Goal: Task Accomplishment & Management: Use online tool/utility

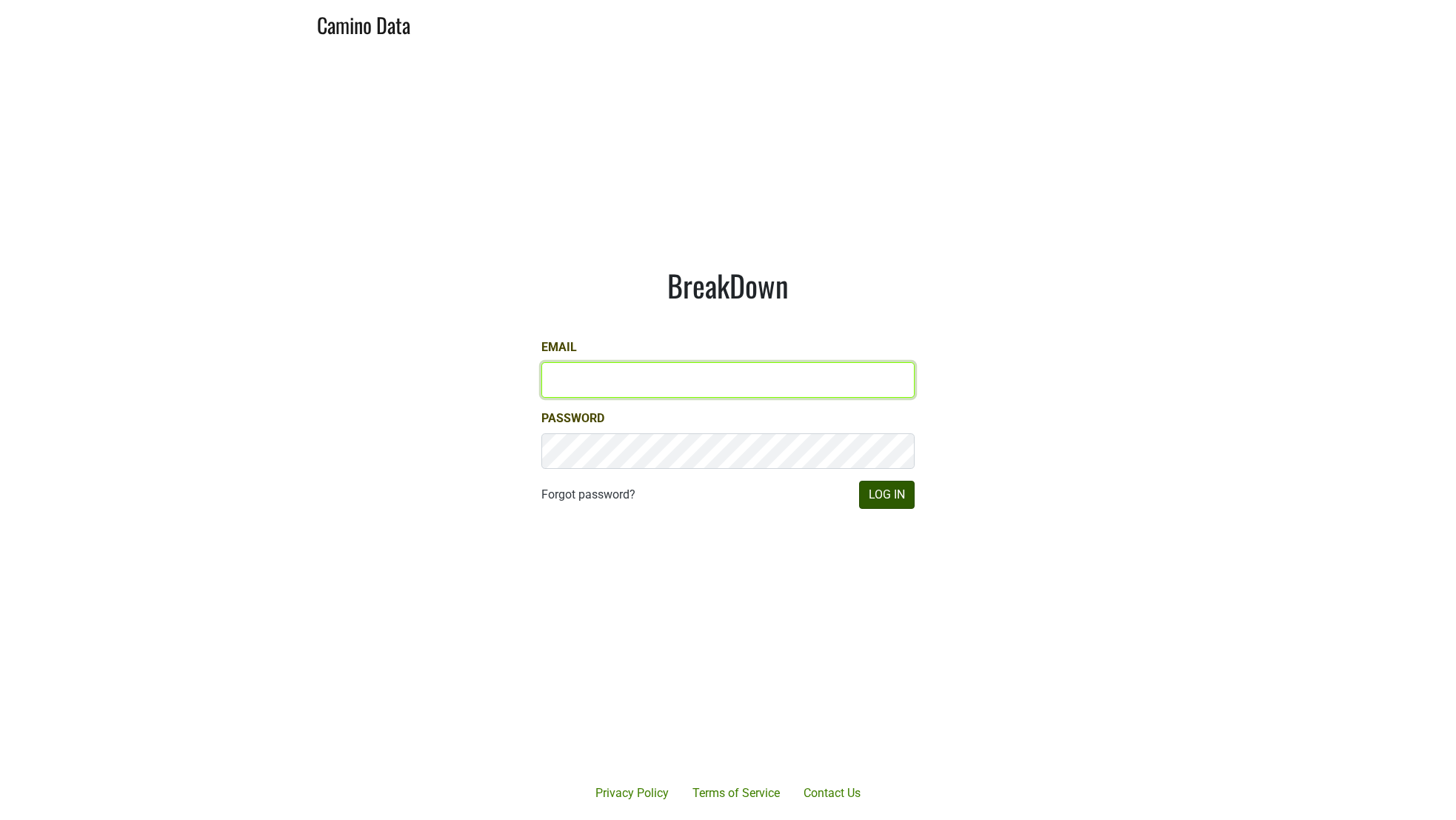
type input "ian@mommenpop.com"
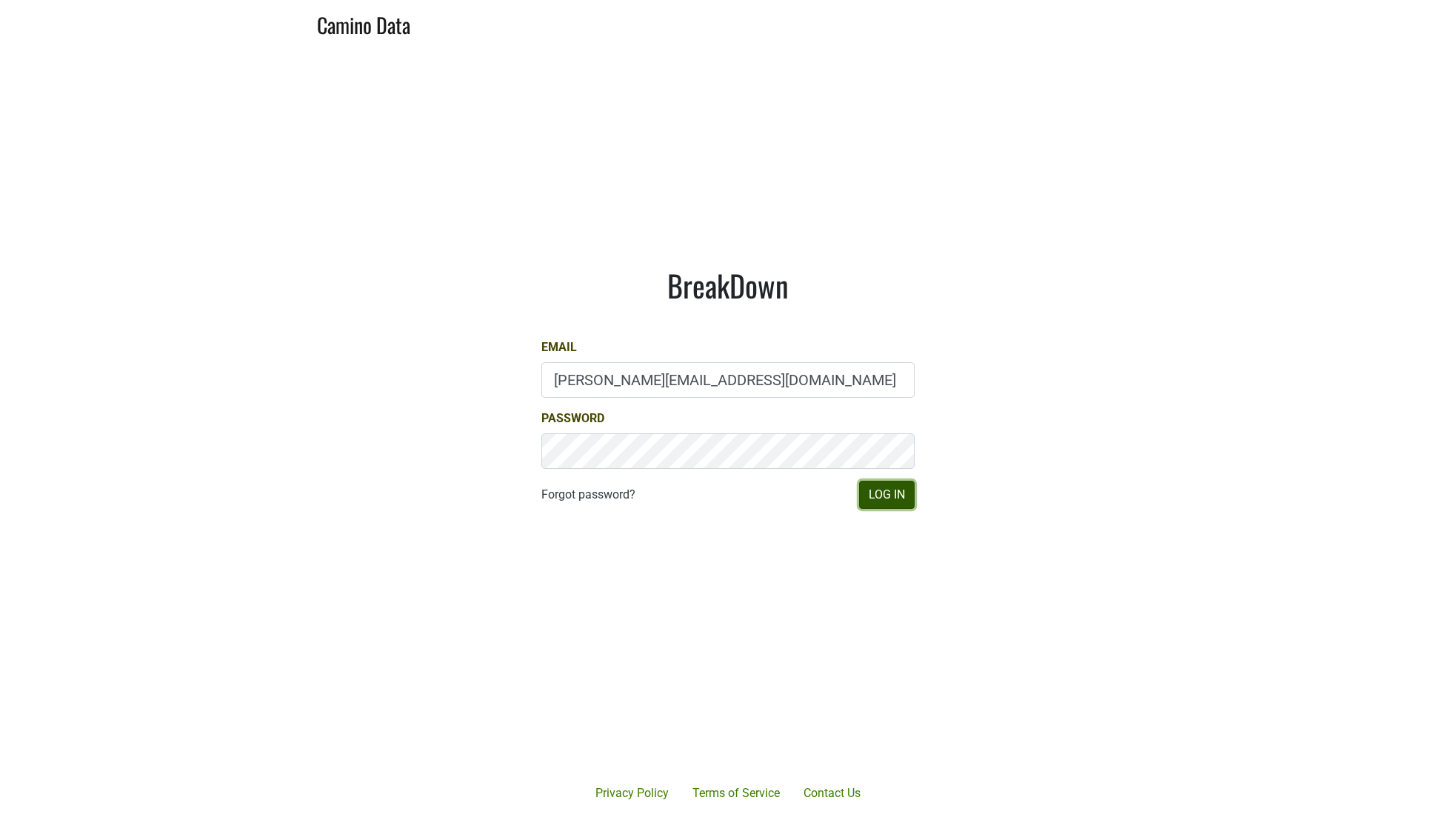
click at [881, 499] on button "Log In" at bounding box center [887, 495] width 55 height 29
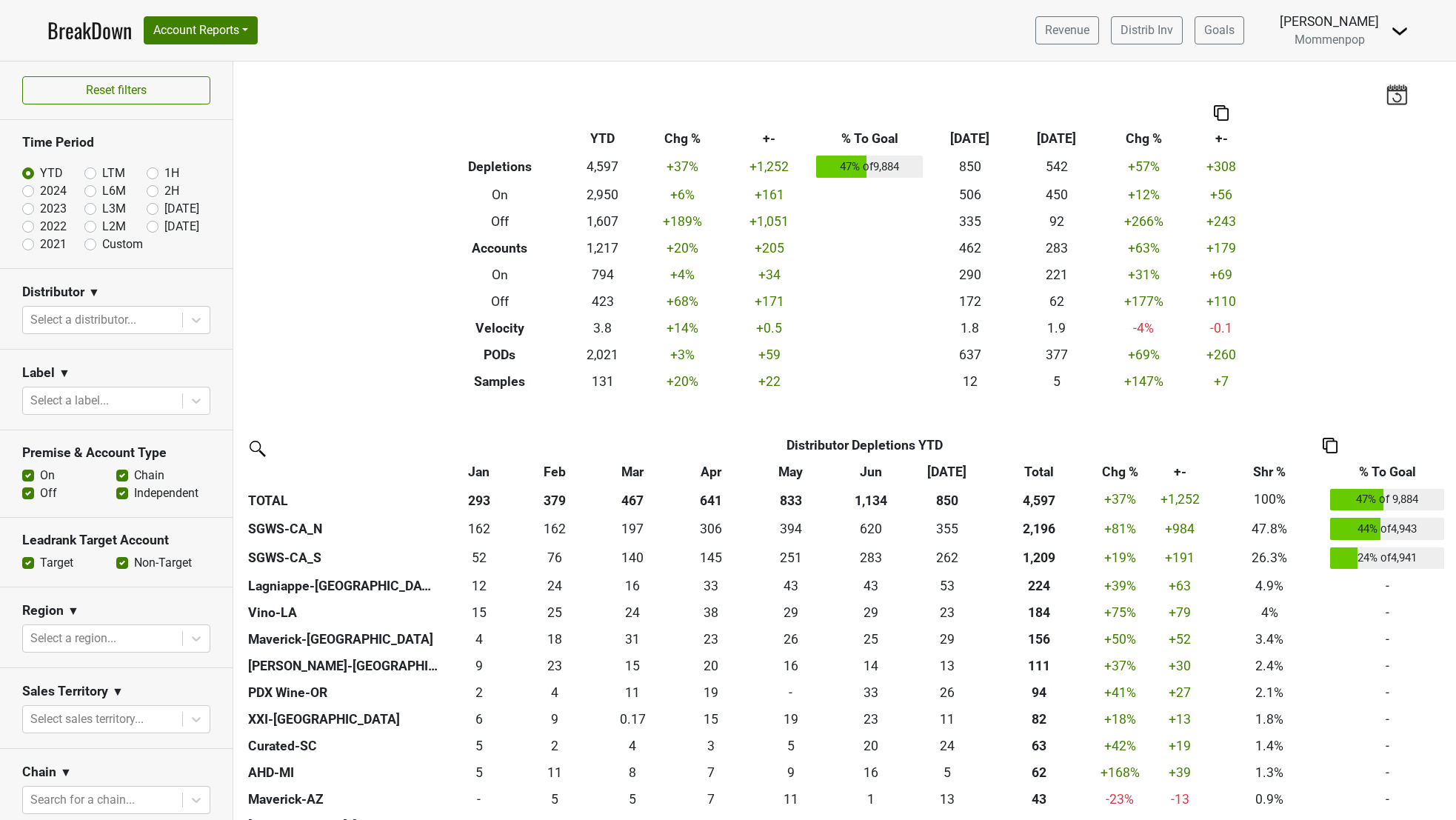
click at [164, 208] on label "[DATE]" at bounding box center [181, 209] width 35 height 18
click at [152, 208] on input "[DATE]" at bounding box center [176, 207] width 59 height 15
radio input "true"
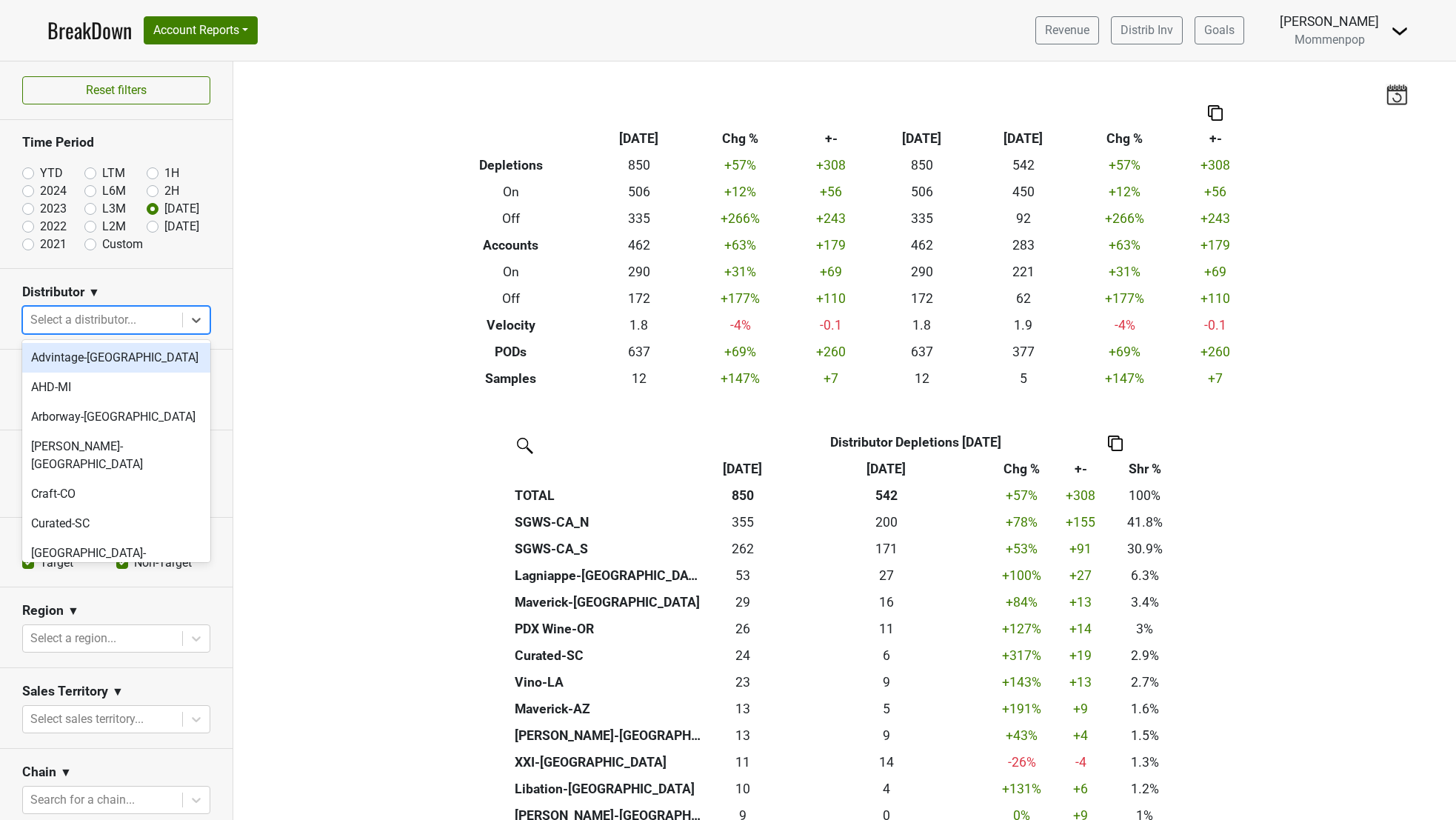
click at [85, 322] on div at bounding box center [103, 319] width 145 height 21
click at [317, 297] on div "Filters Breakdown Type [DATE] Chg % +- [DATE] ‘[DATE] Chg % +- Depletions 850 +…" at bounding box center [844, 441] width 1222 height 758
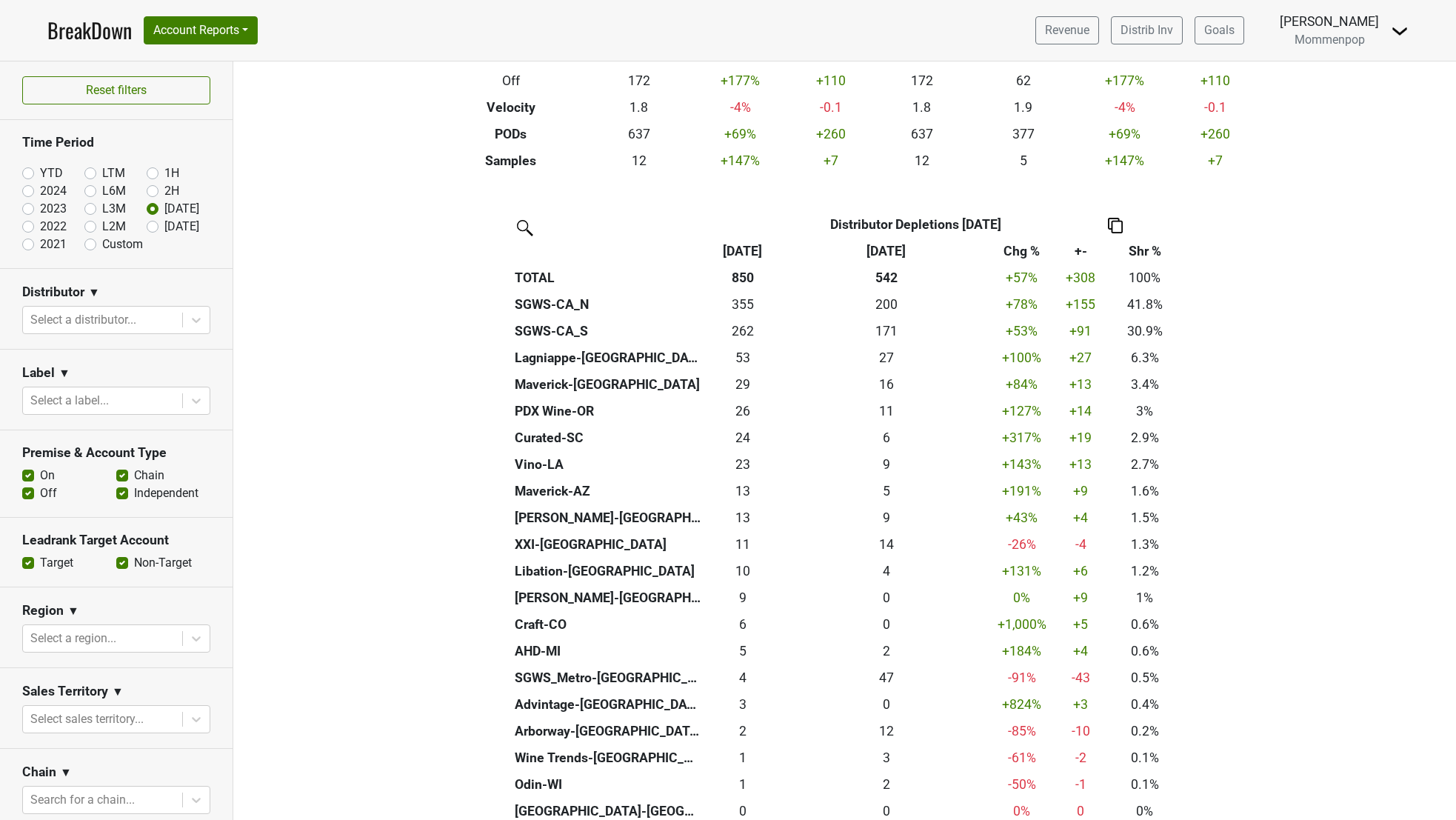
scroll to position [221, 0]
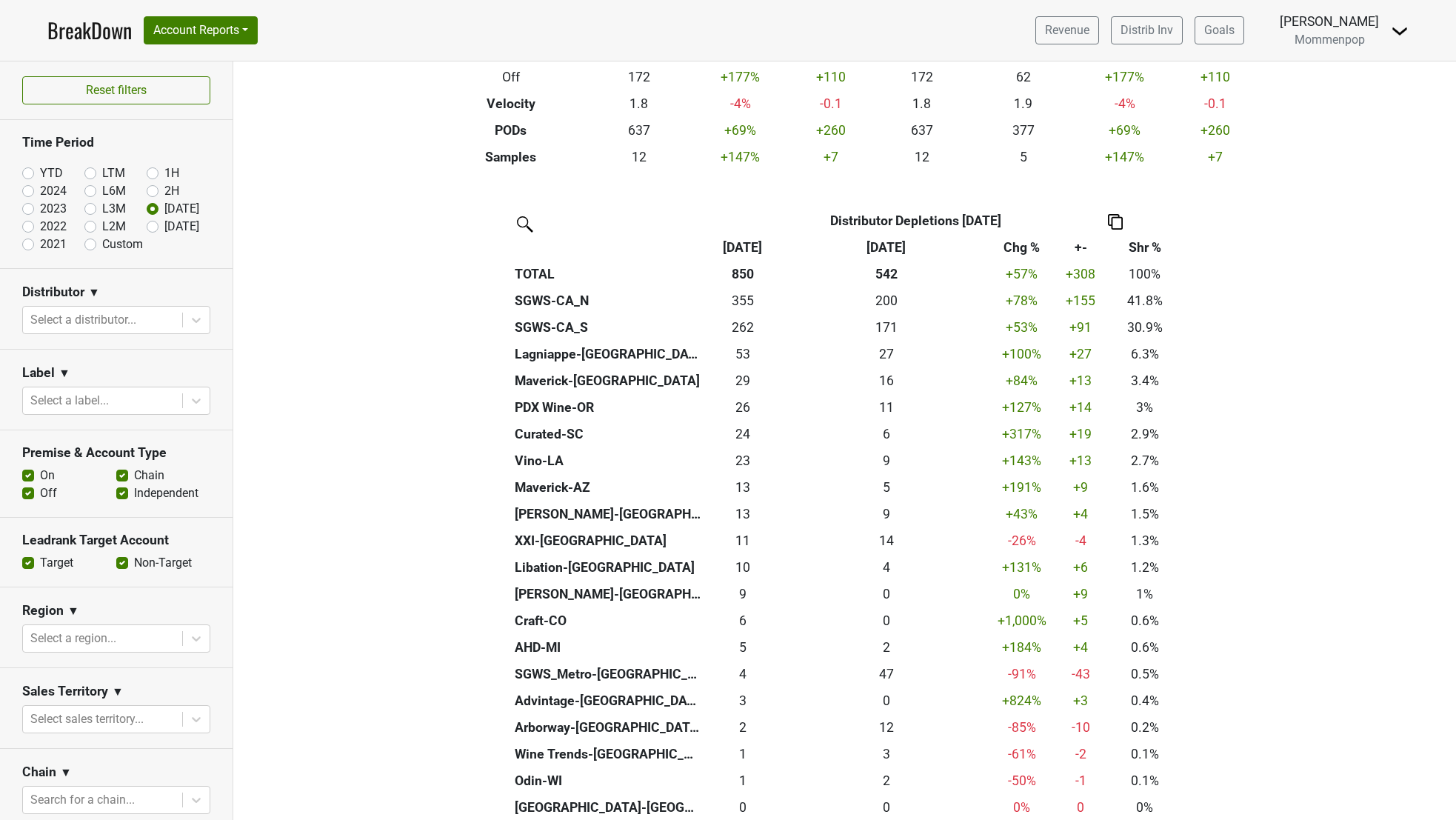
click at [40, 170] on label "YTD" at bounding box center [52, 173] width 23 height 18
click at [27, 170] on input "YTD" at bounding box center [52, 171] width 59 height 15
radio input "true"
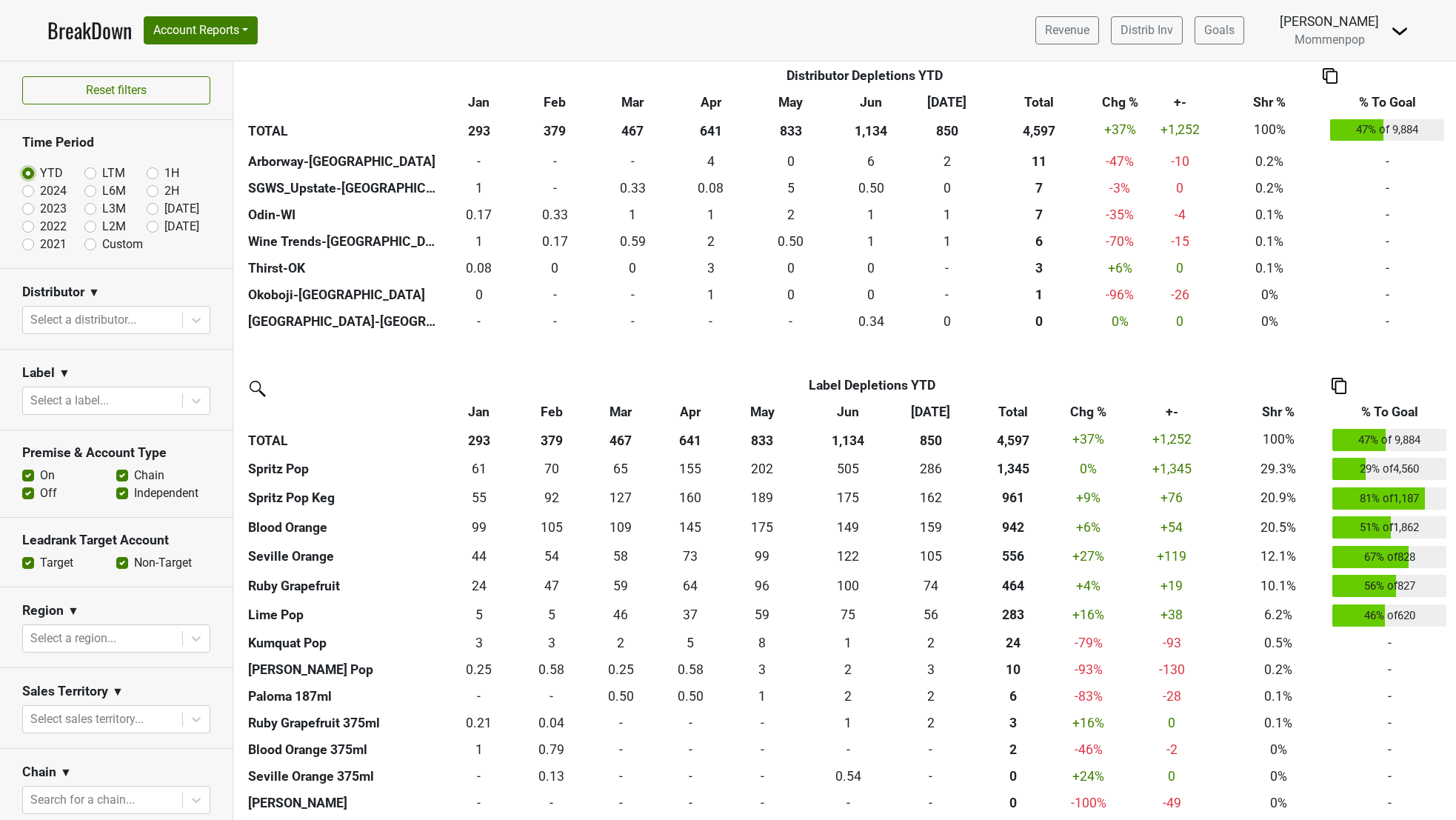
scroll to position [797, 0]
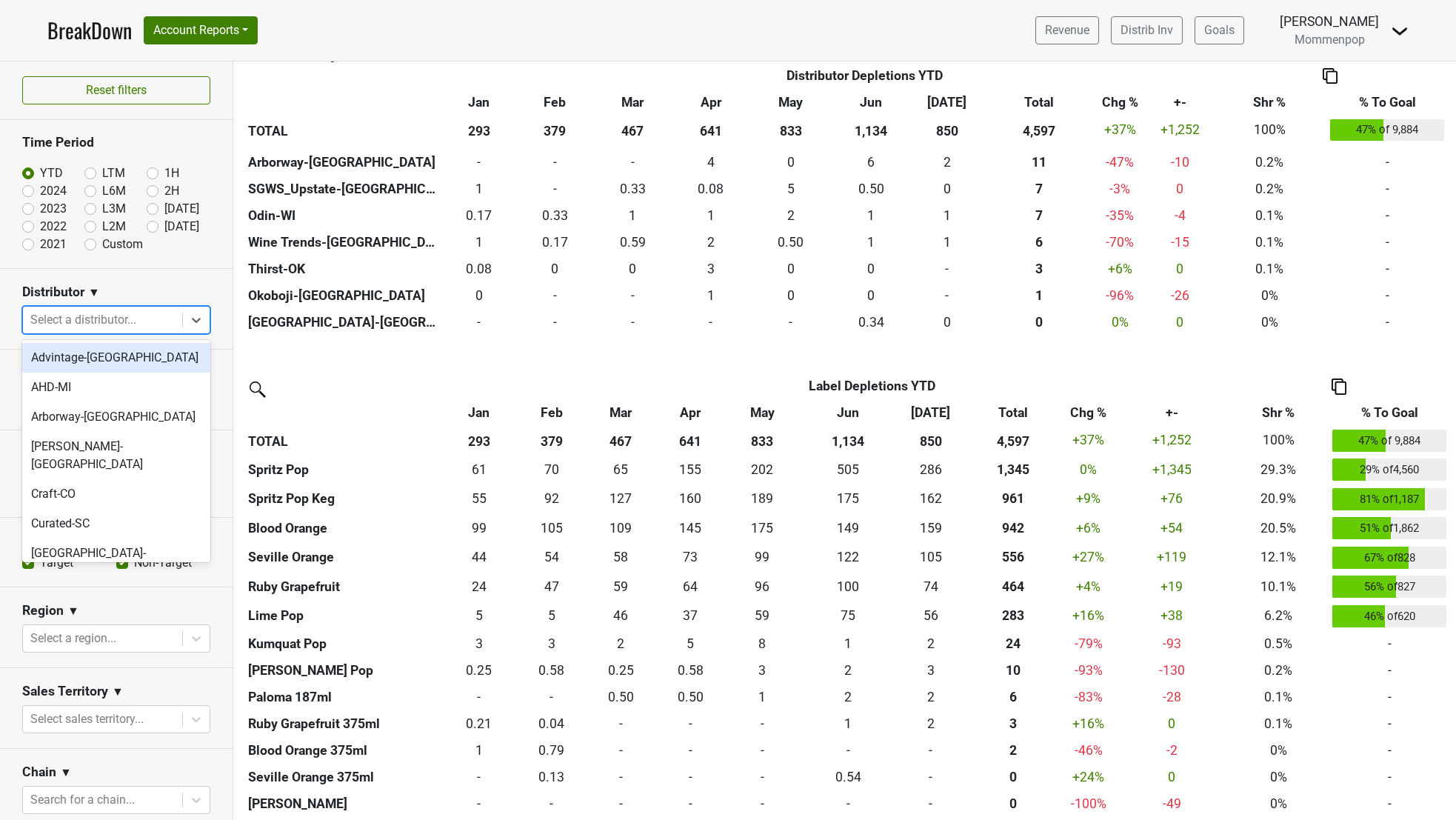
click at [48, 327] on div at bounding box center [103, 319] width 145 height 21
type input "ca"
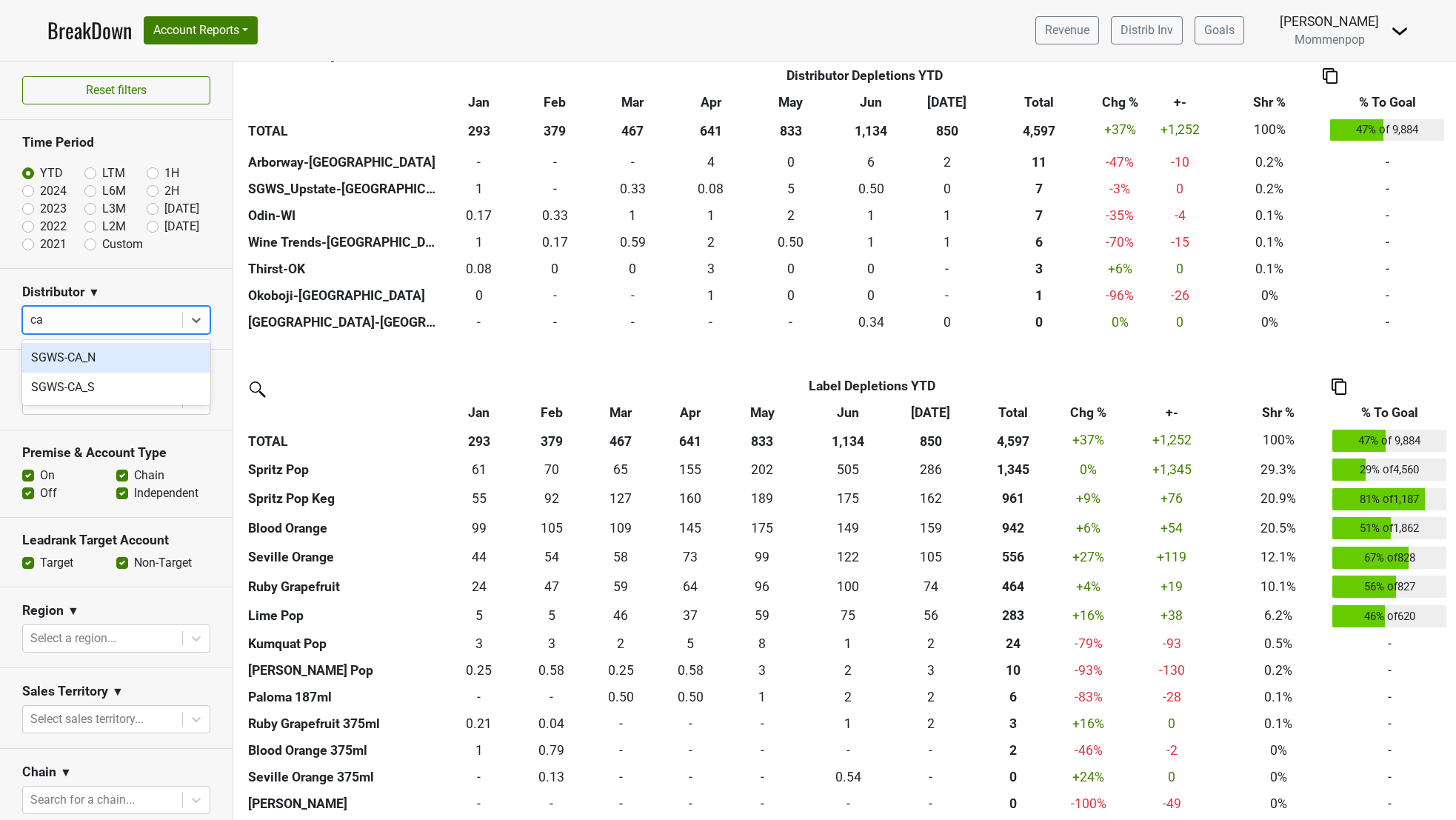
click at [67, 360] on div "SGWS-CA_N" at bounding box center [116, 357] width 188 height 29
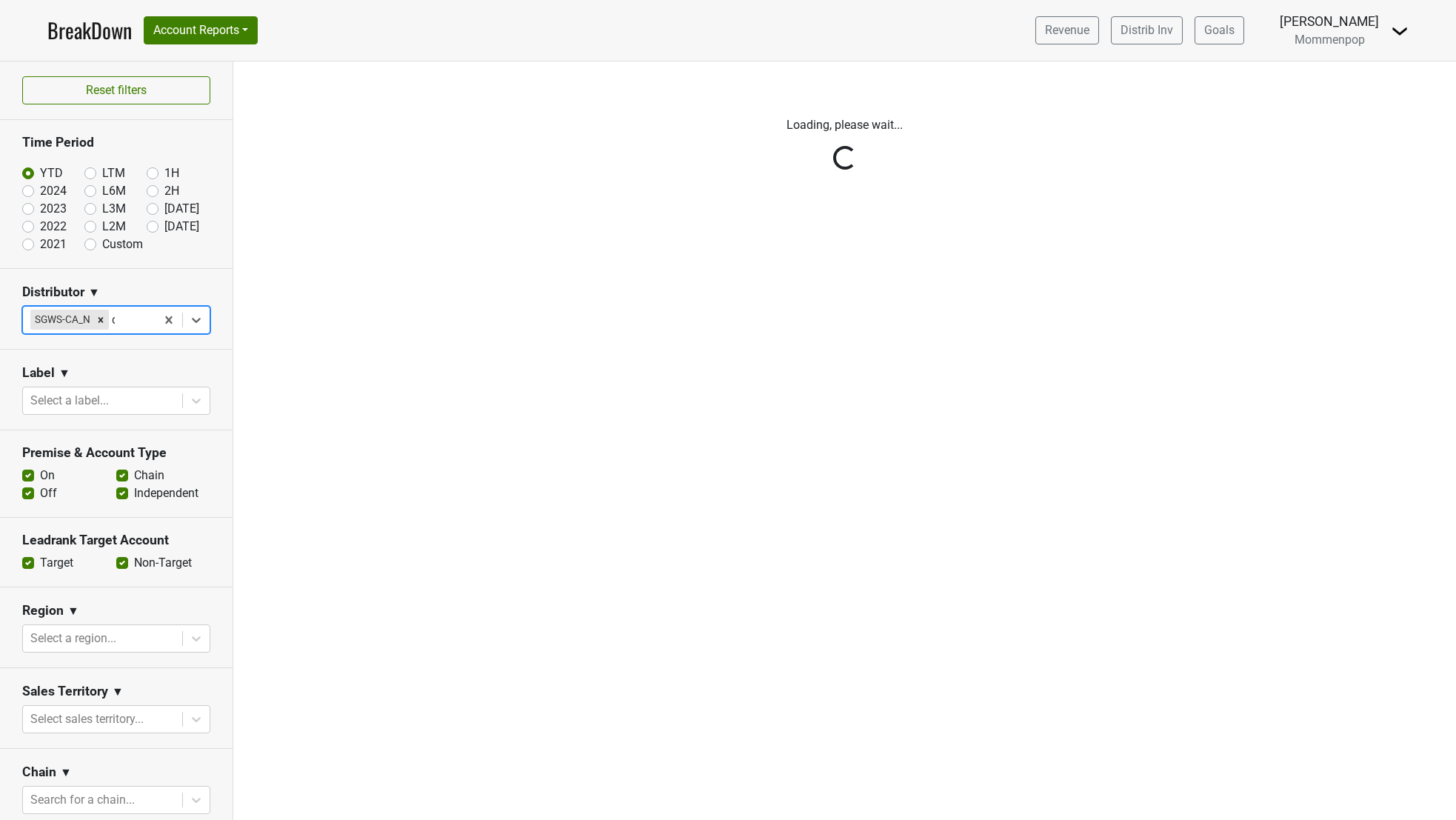
type input "ca"
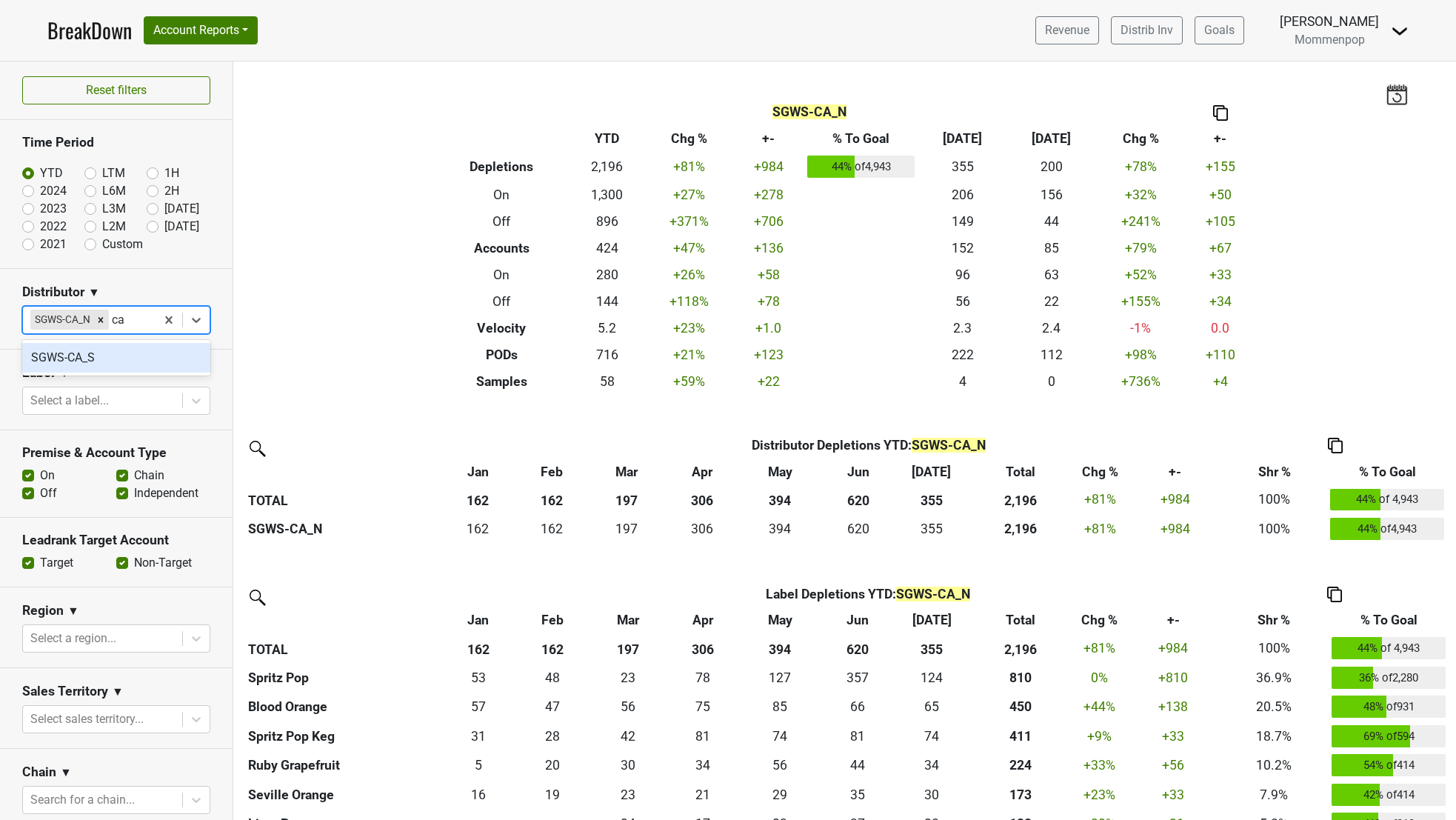
click at [97, 351] on div "SGWS-CA_S" at bounding box center [116, 357] width 188 height 29
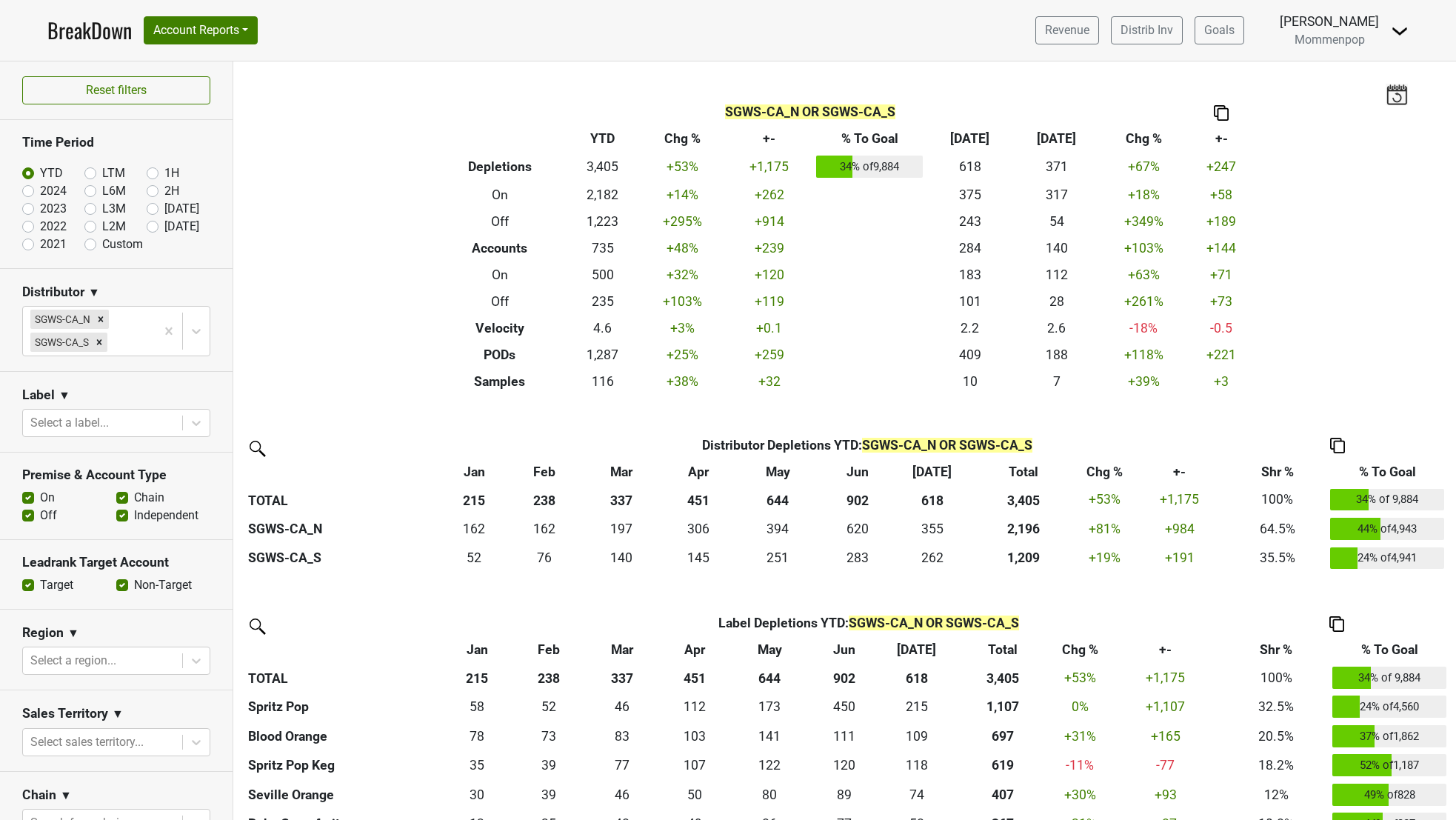
click at [1401, 97] on img at bounding box center [1396, 94] width 22 height 21
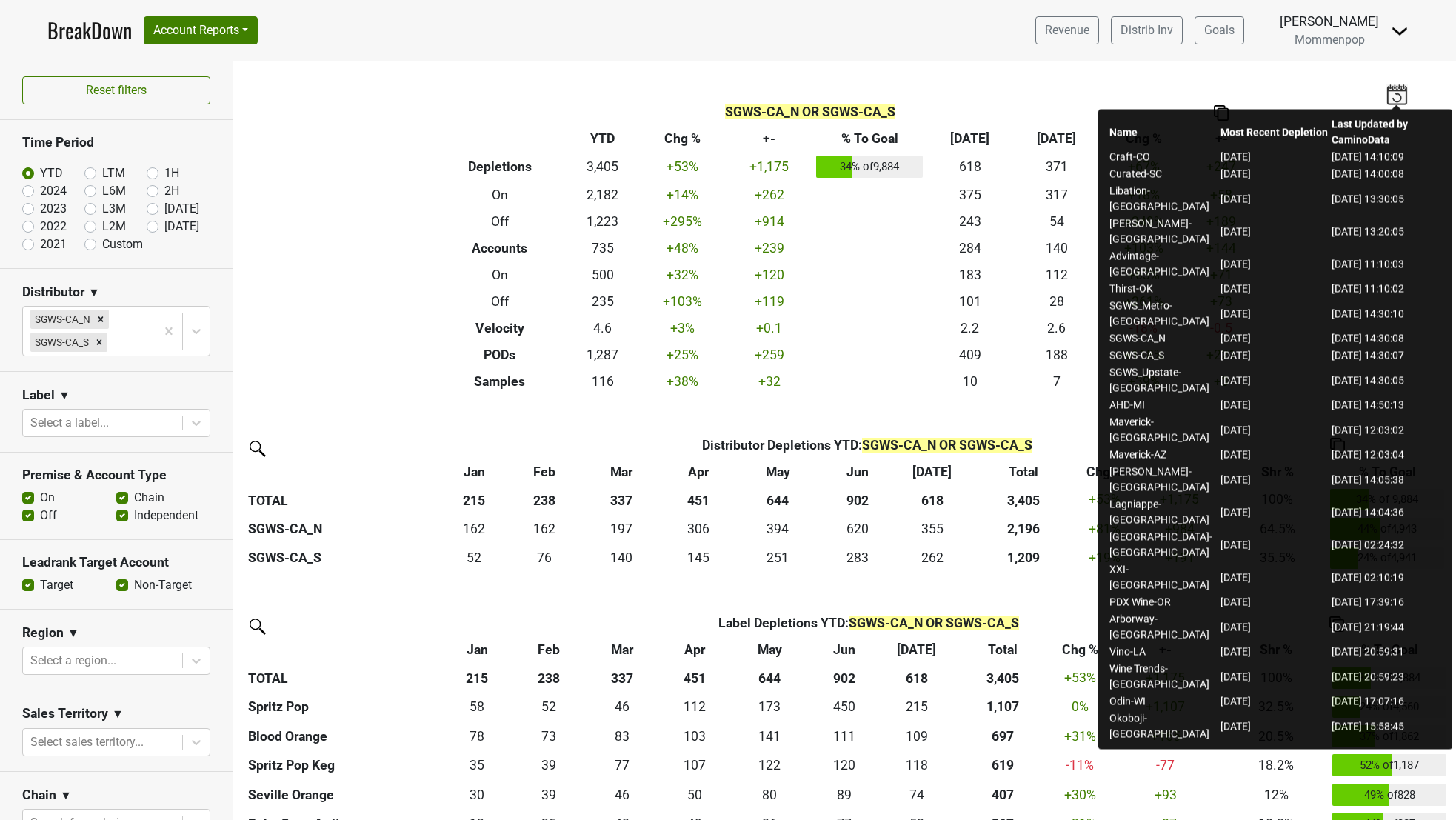
click at [1393, 87] on img at bounding box center [1396, 94] width 22 height 21
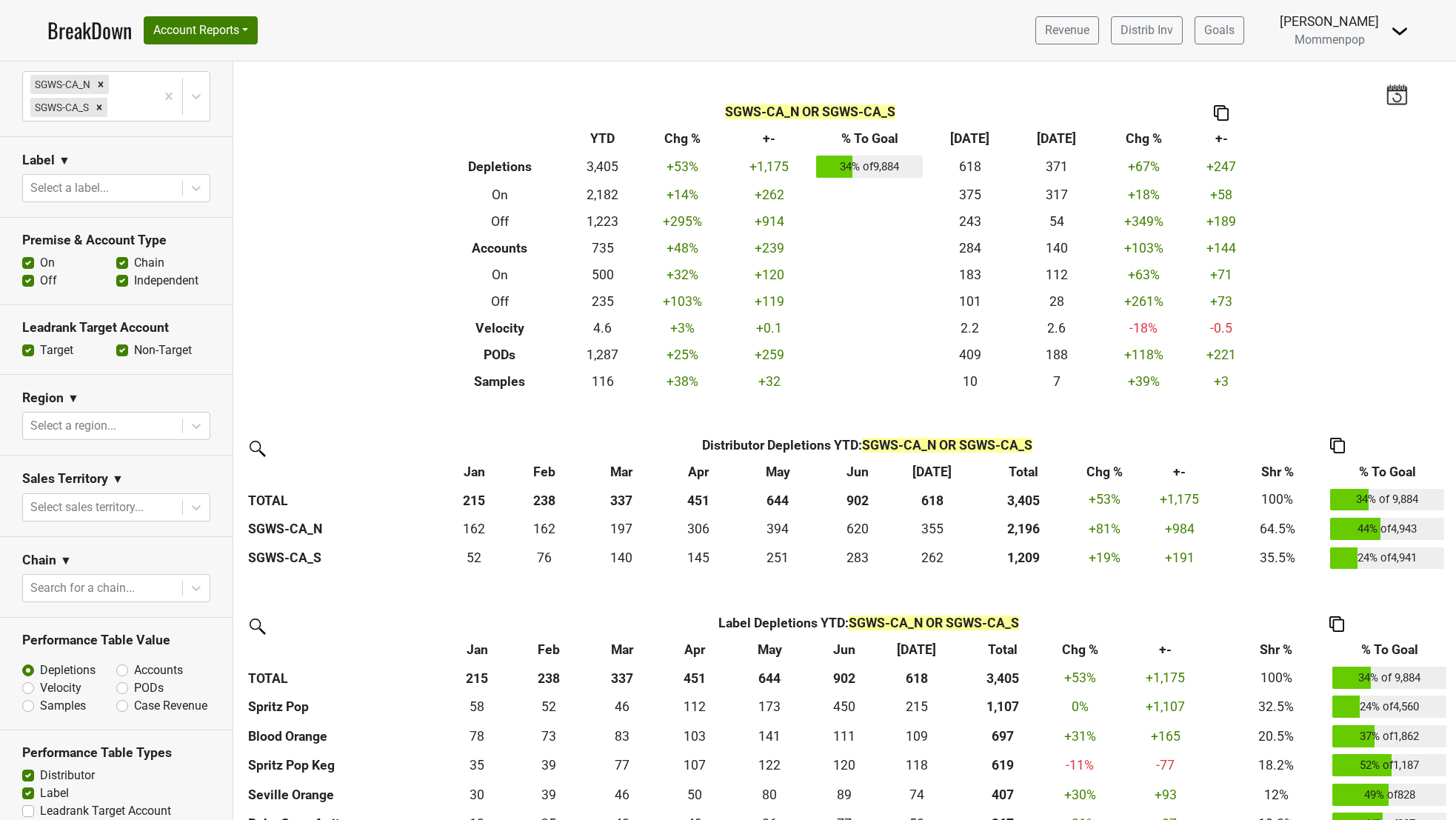
scroll to position [253, 0]
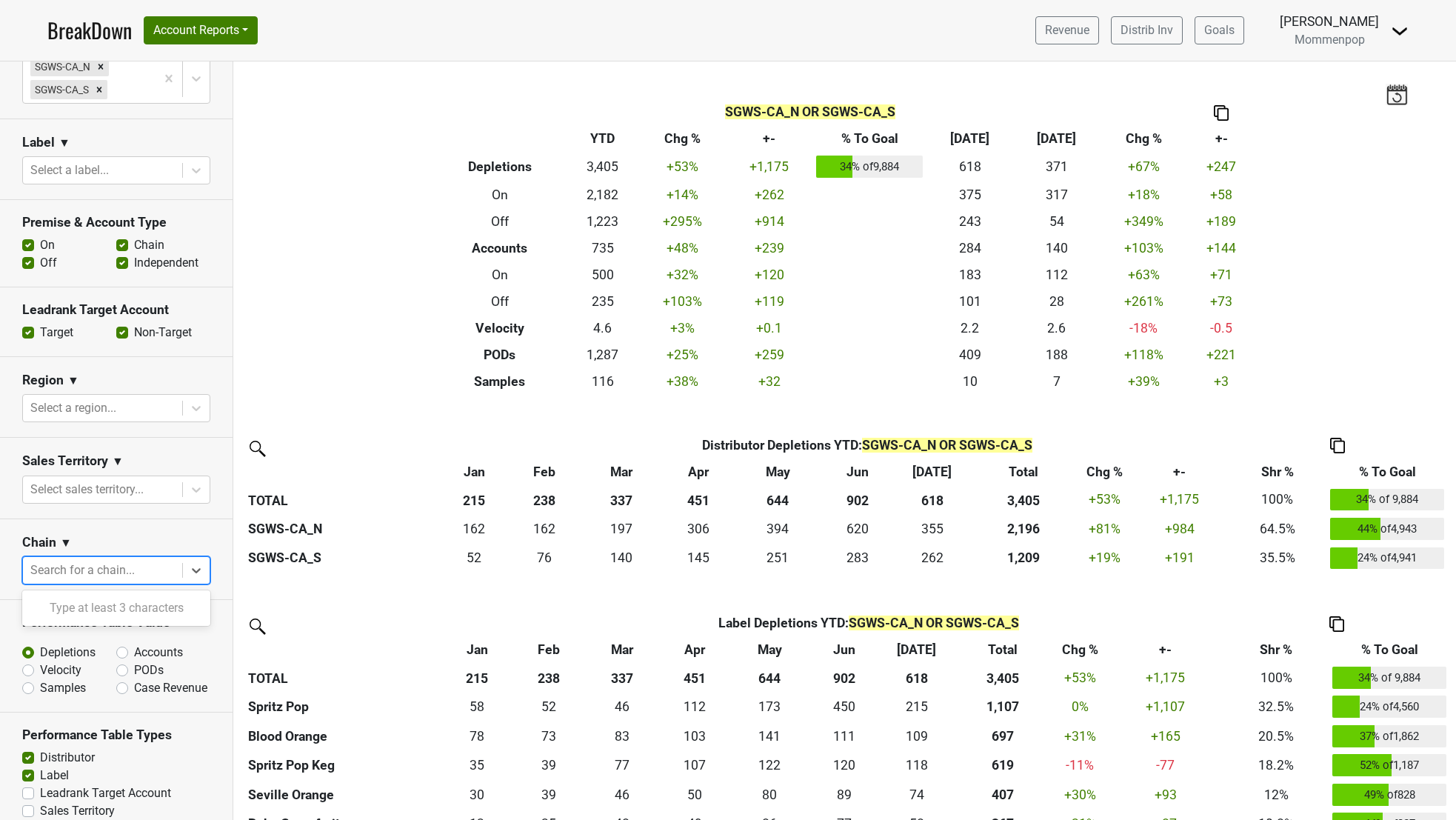
click at [108, 558] on div "Search for a chain..." at bounding box center [103, 570] width 159 height 27
click at [103, 567] on div at bounding box center [103, 569] width 145 height 21
type input "who"
click at [117, 672] on div "Whole Foods Market" at bounding box center [116, 667] width 188 height 29
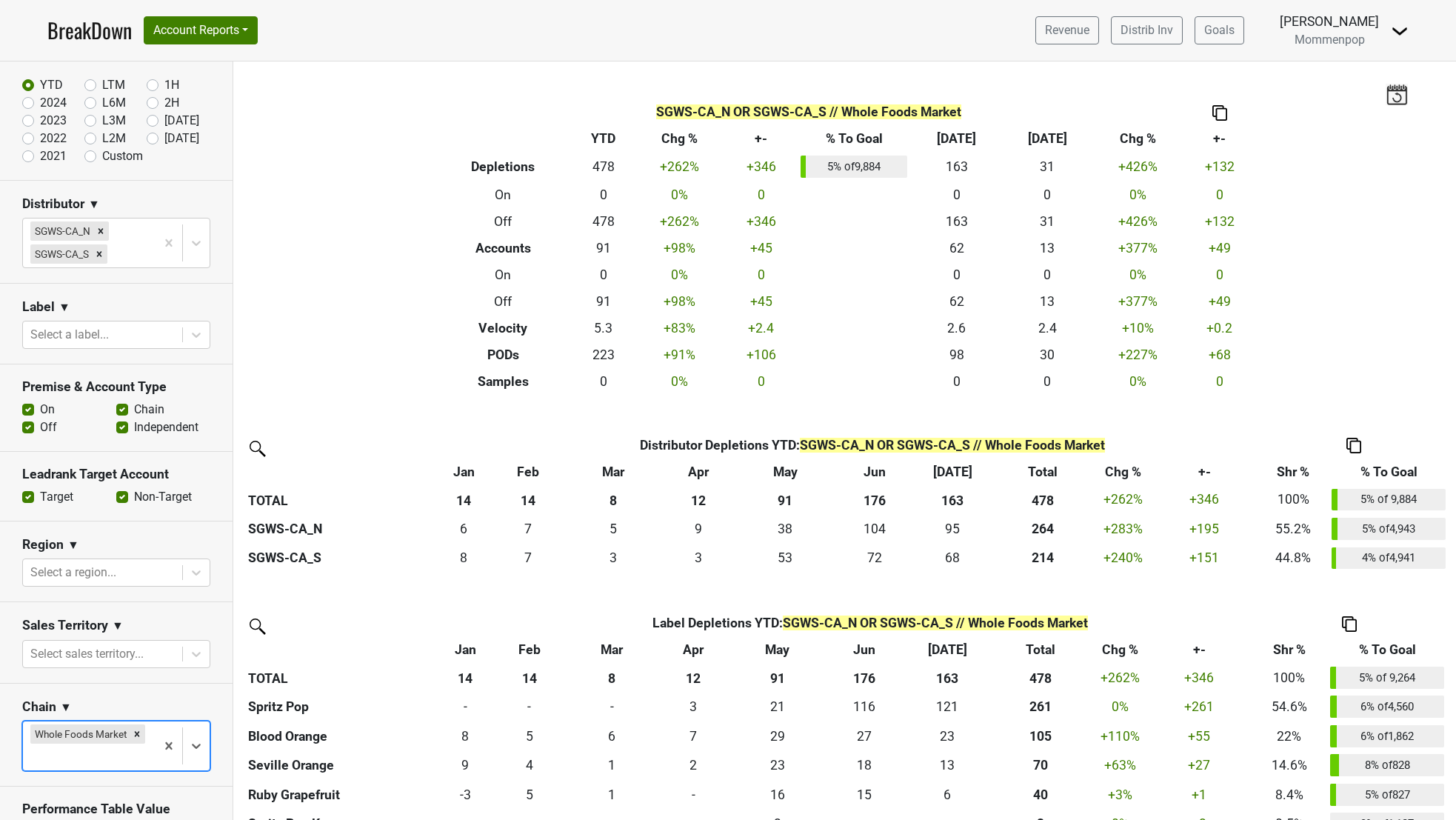
scroll to position [0, 0]
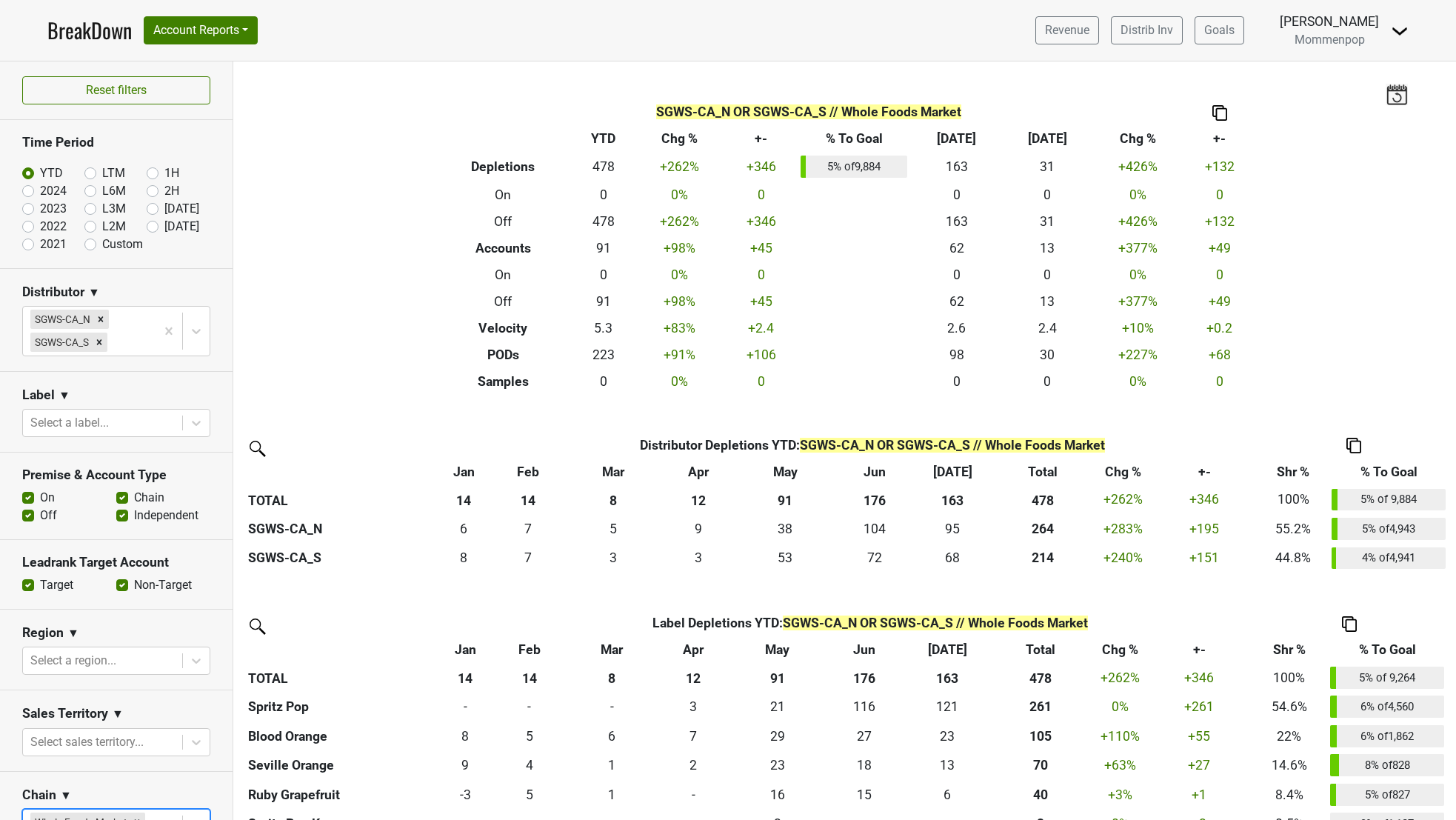
click at [164, 226] on label "[DATE]" at bounding box center [181, 227] width 35 height 18
click at [148, 226] on input "[DATE]" at bounding box center [176, 225] width 59 height 15
radio input "true"
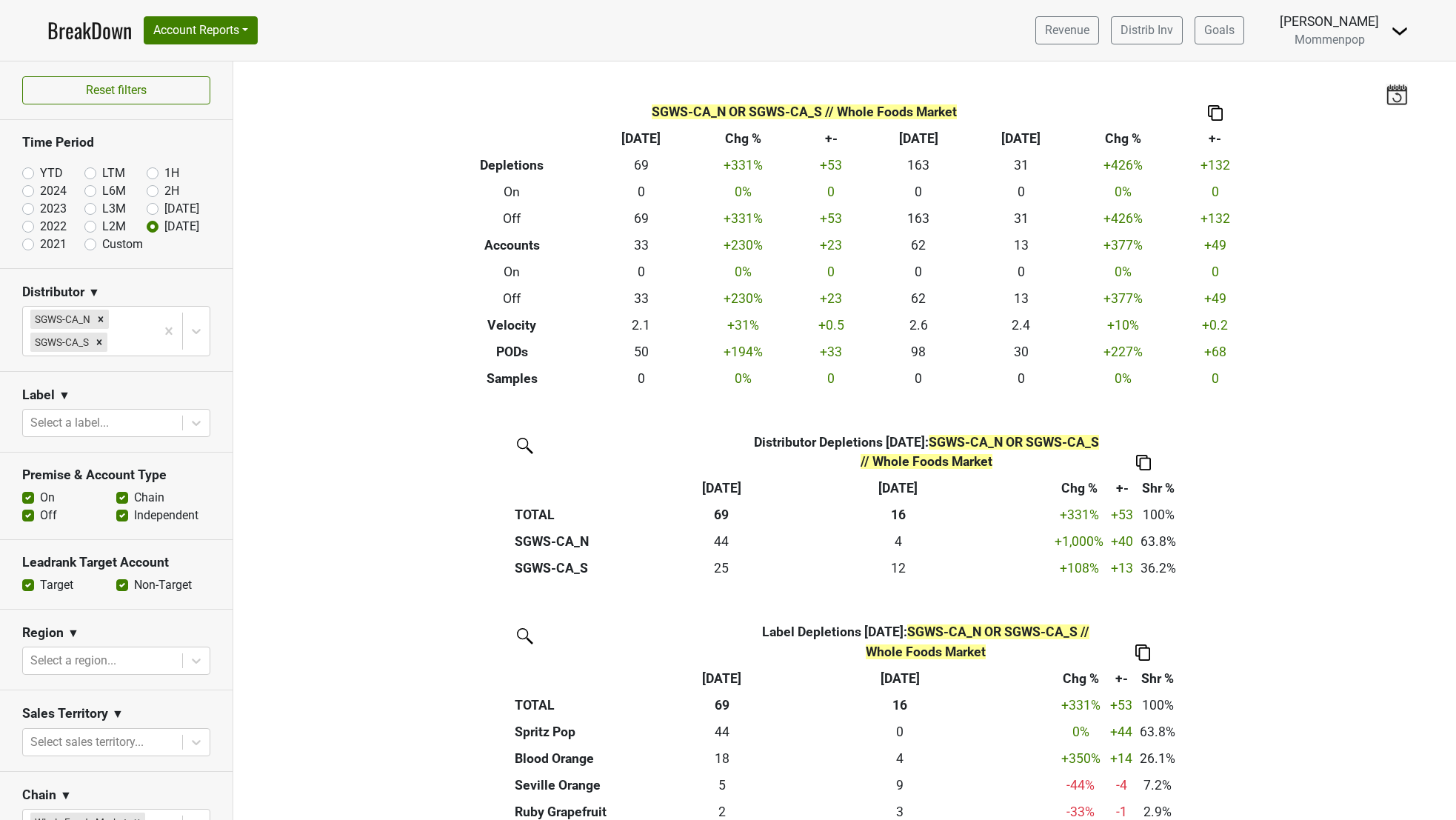
click at [103, 211] on label "L3M" at bounding box center [114, 209] width 24 height 18
click at [89, 211] on input "L3M" at bounding box center [114, 207] width 59 height 15
radio input "true"
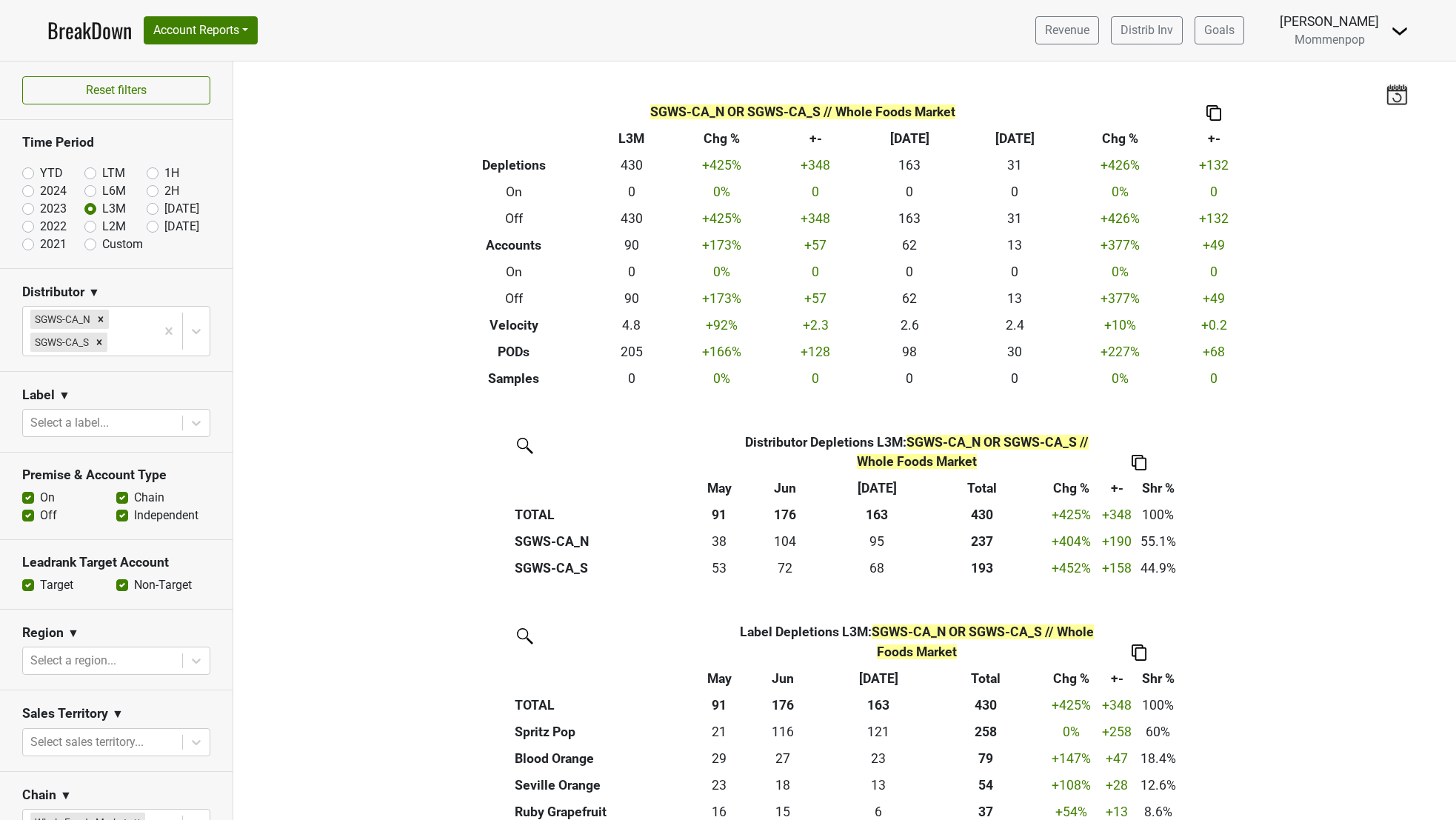
click at [164, 209] on label "[DATE]" at bounding box center [181, 209] width 35 height 18
click at [151, 209] on input "[DATE]" at bounding box center [176, 207] width 59 height 15
radio input "true"
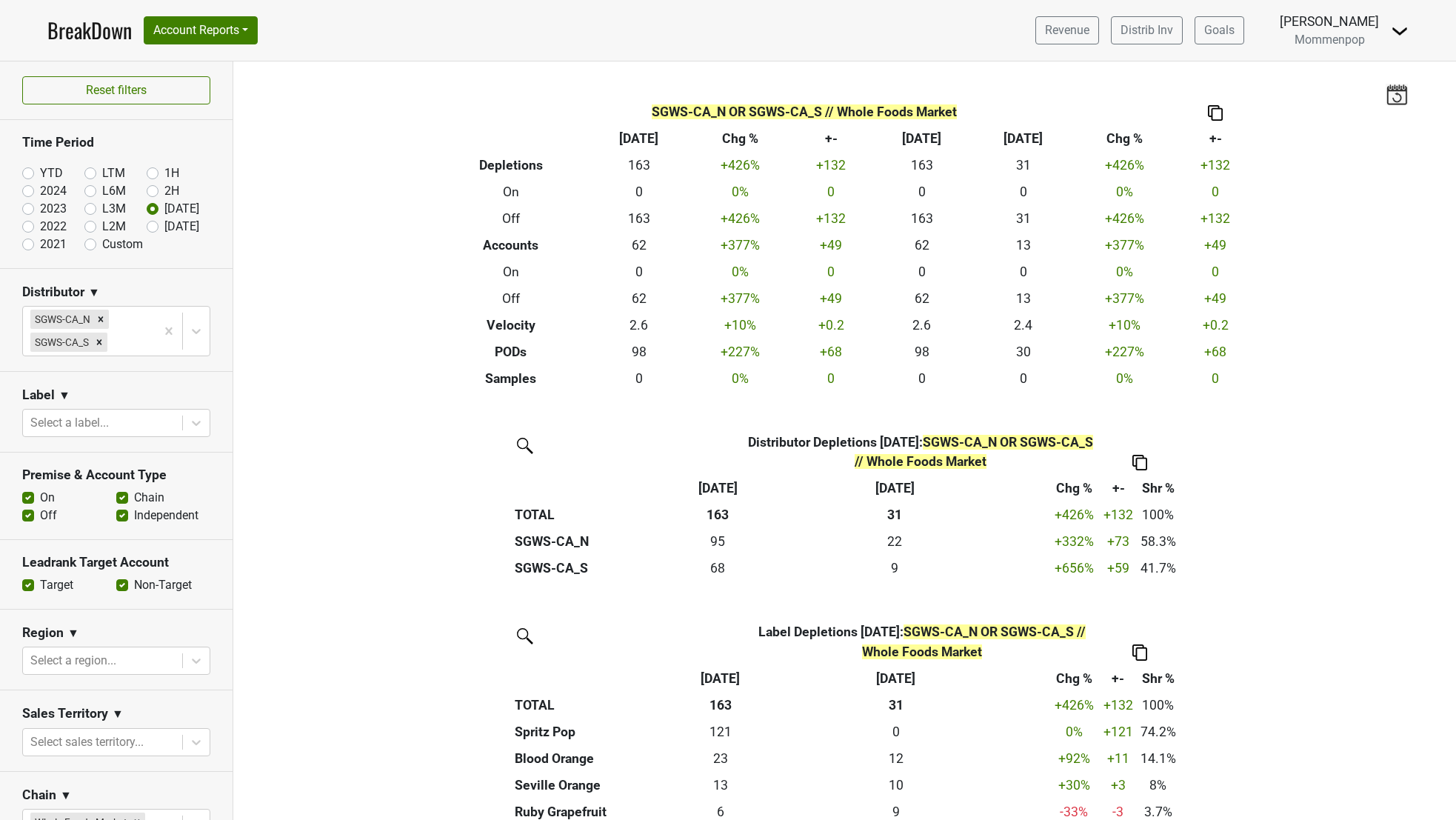
click at [1215, 111] on img at bounding box center [1215, 112] width 15 height 15
click at [1210, 90] on div "Export to Excel" at bounding box center [1213, 86] width 74 height 21
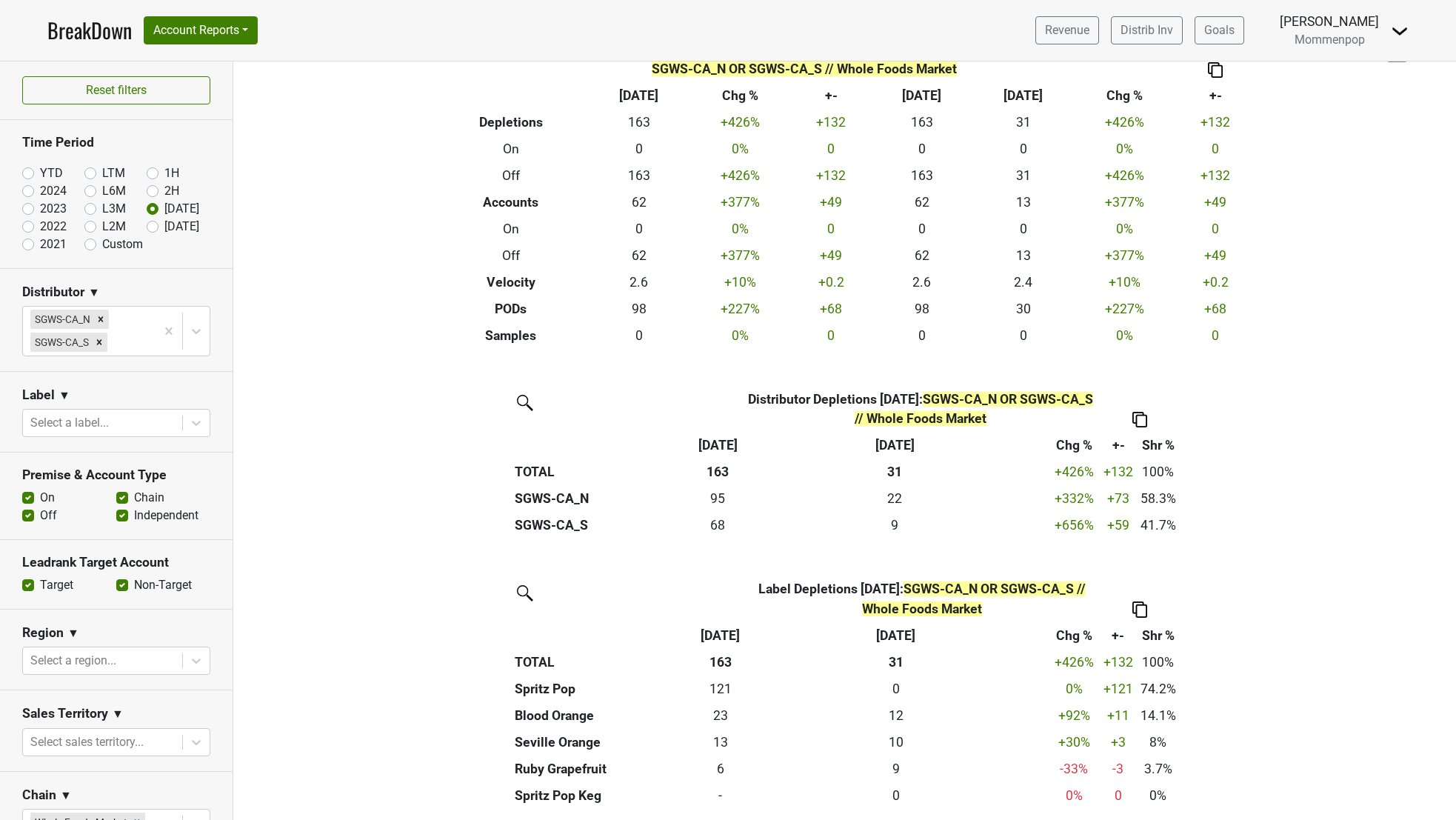
click at [1137, 601] on img at bounding box center [1139, 609] width 15 height 15
click at [1138, 554] on div "Export to Excel" at bounding box center [1137, 562] width 76 height 21
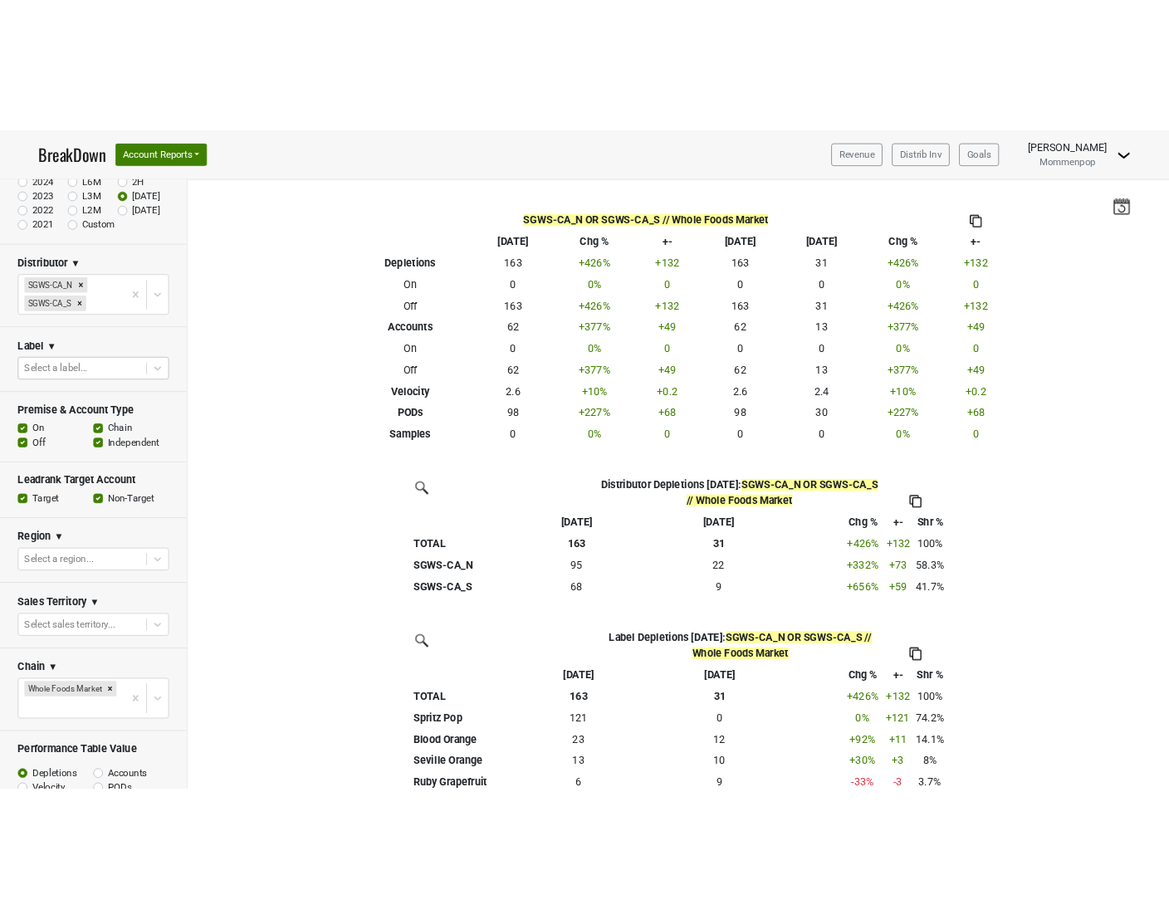
scroll to position [163, 0]
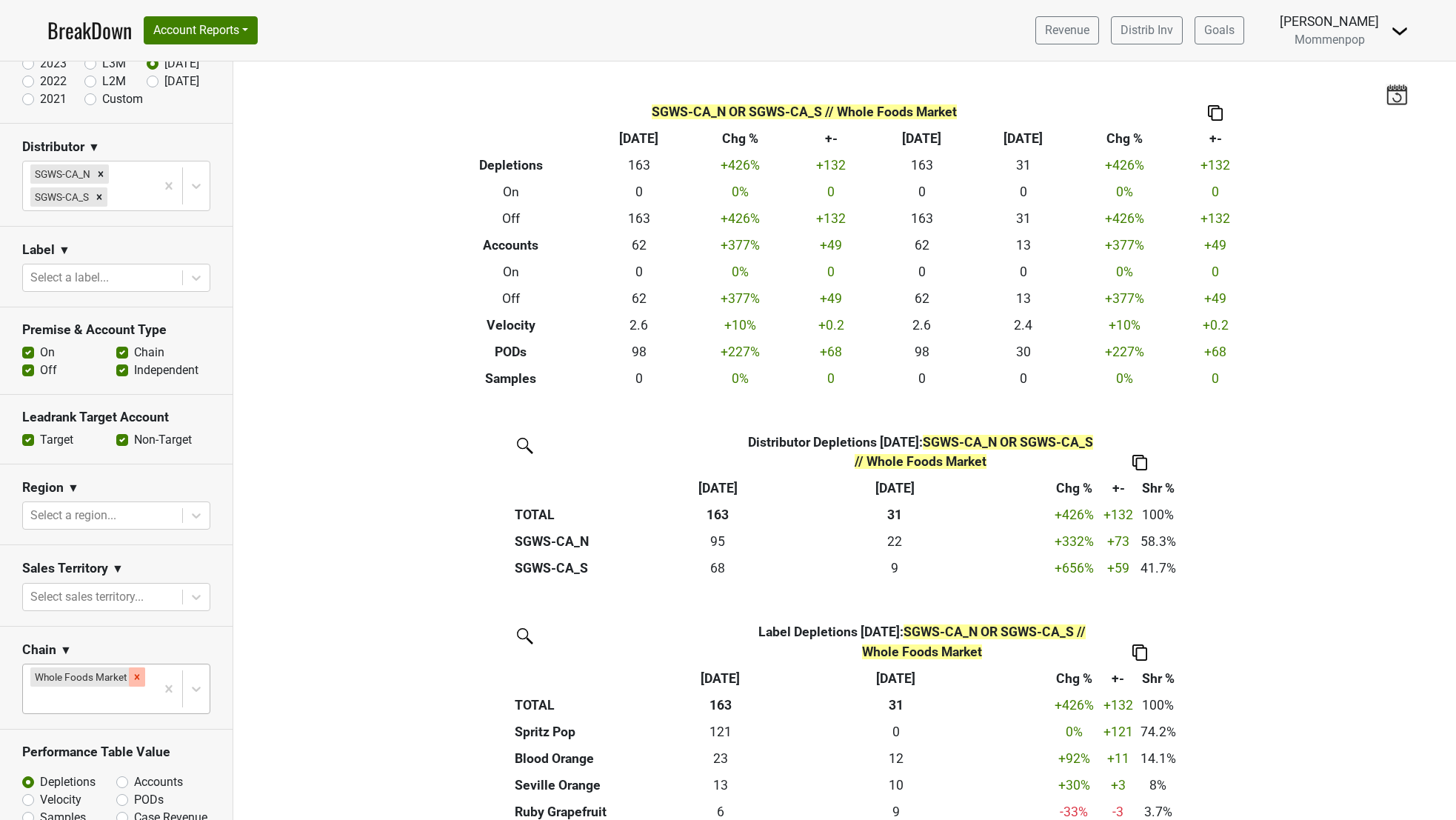
click at [137, 670] on div "Remove Whole Foods Market" at bounding box center [136, 677] width 16 height 20
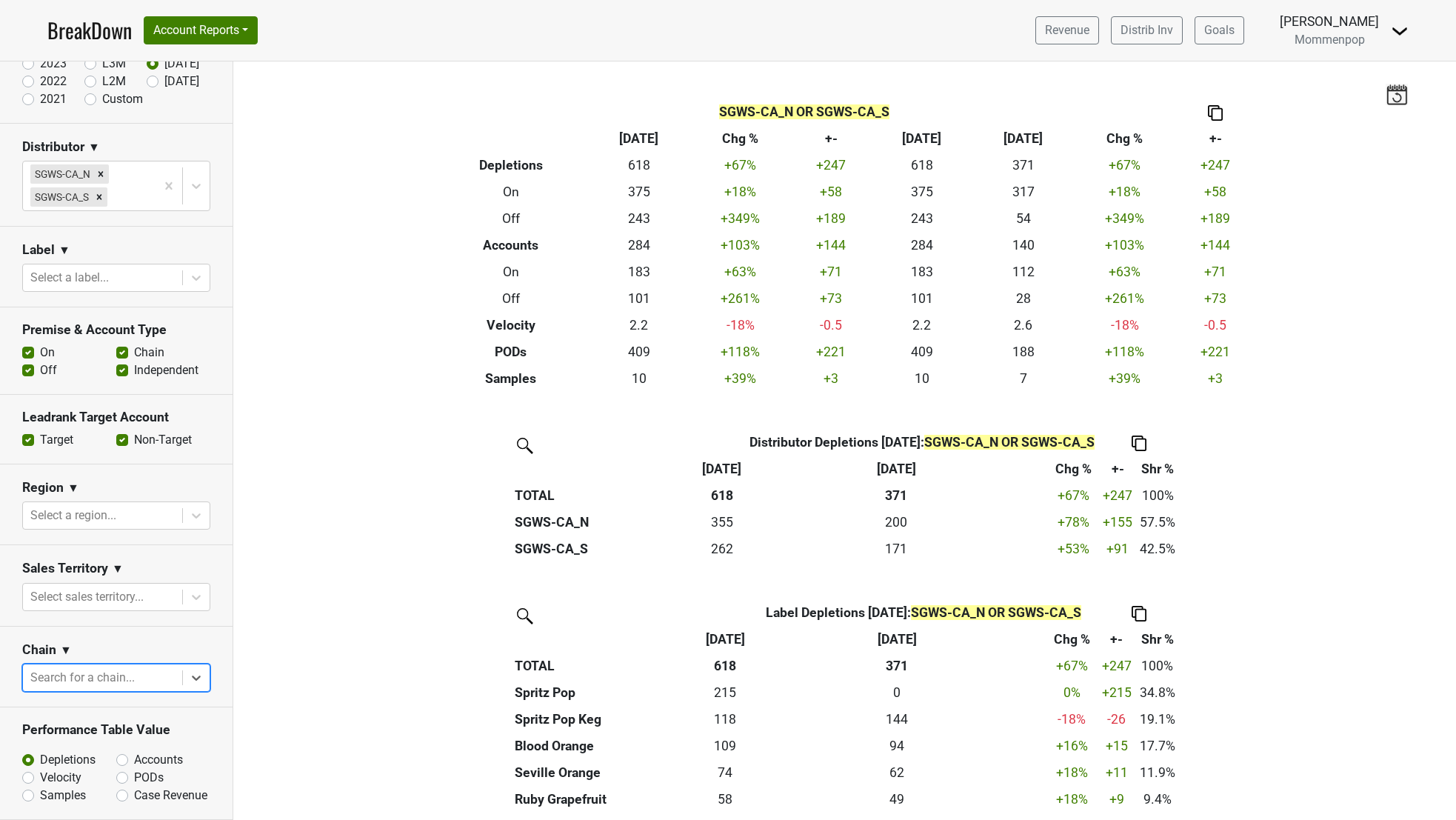
click at [1212, 112] on img at bounding box center [1215, 112] width 15 height 15
click at [1223, 89] on div "Export to Excel" at bounding box center [1213, 86] width 74 height 21
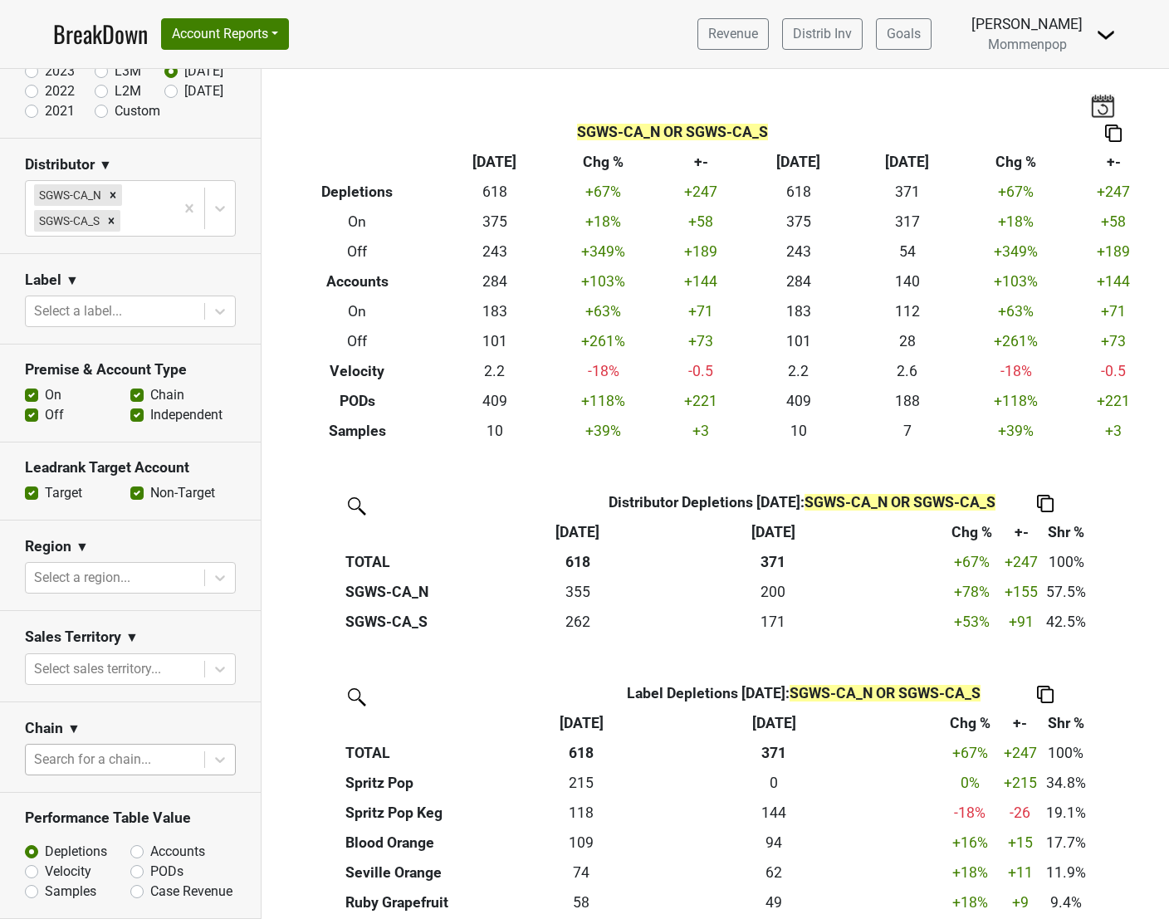
scroll to position [0, 0]
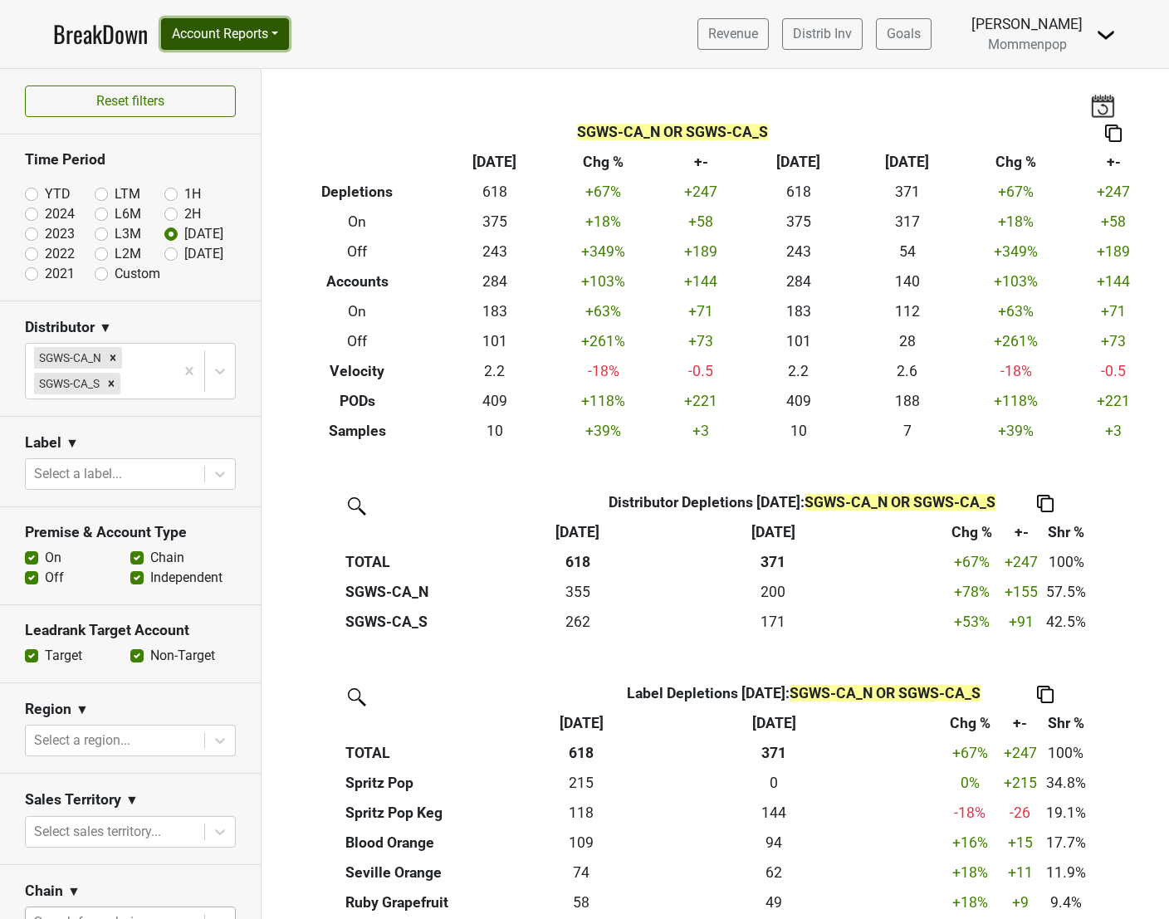
click at [230, 39] on button "Account Reports" at bounding box center [225, 34] width 128 height 32
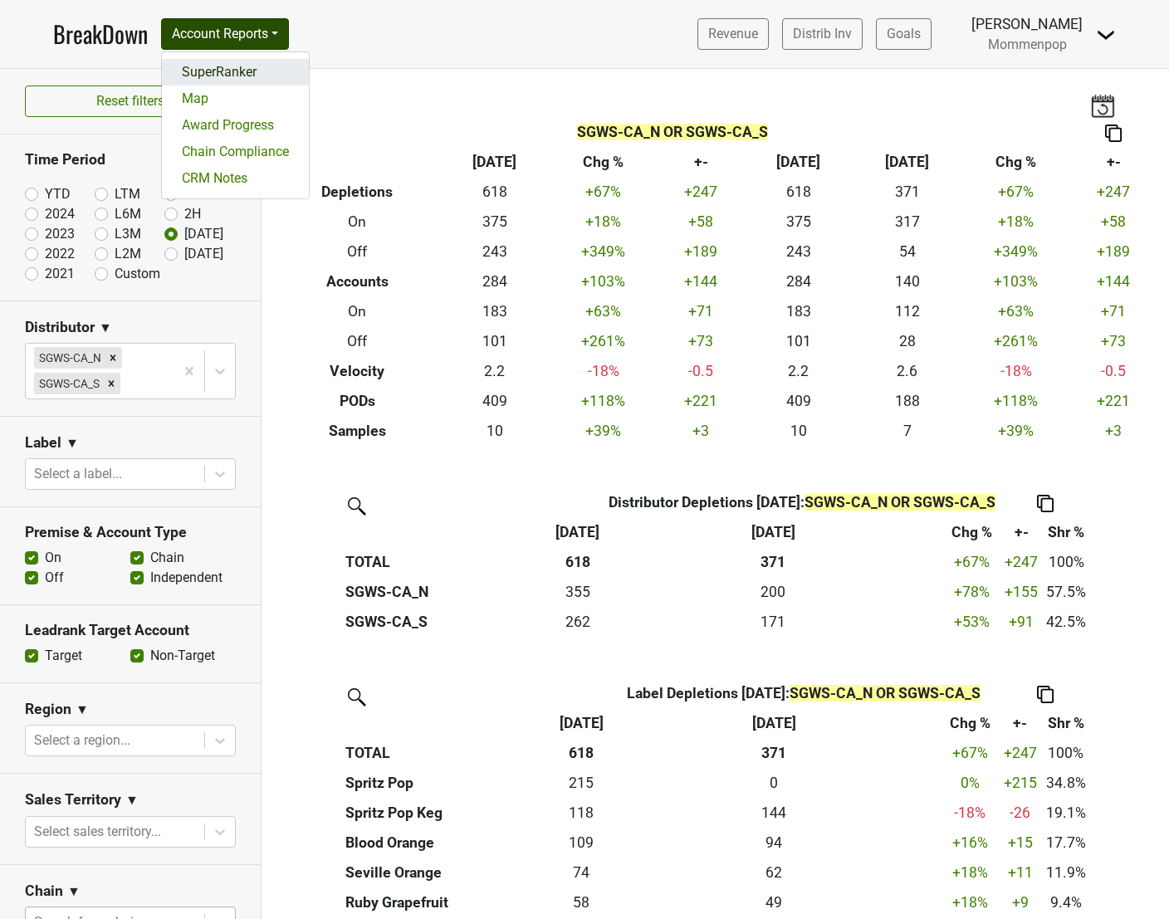
click at [223, 78] on link "SuperRanker" at bounding box center [235, 72] width 147 height 27
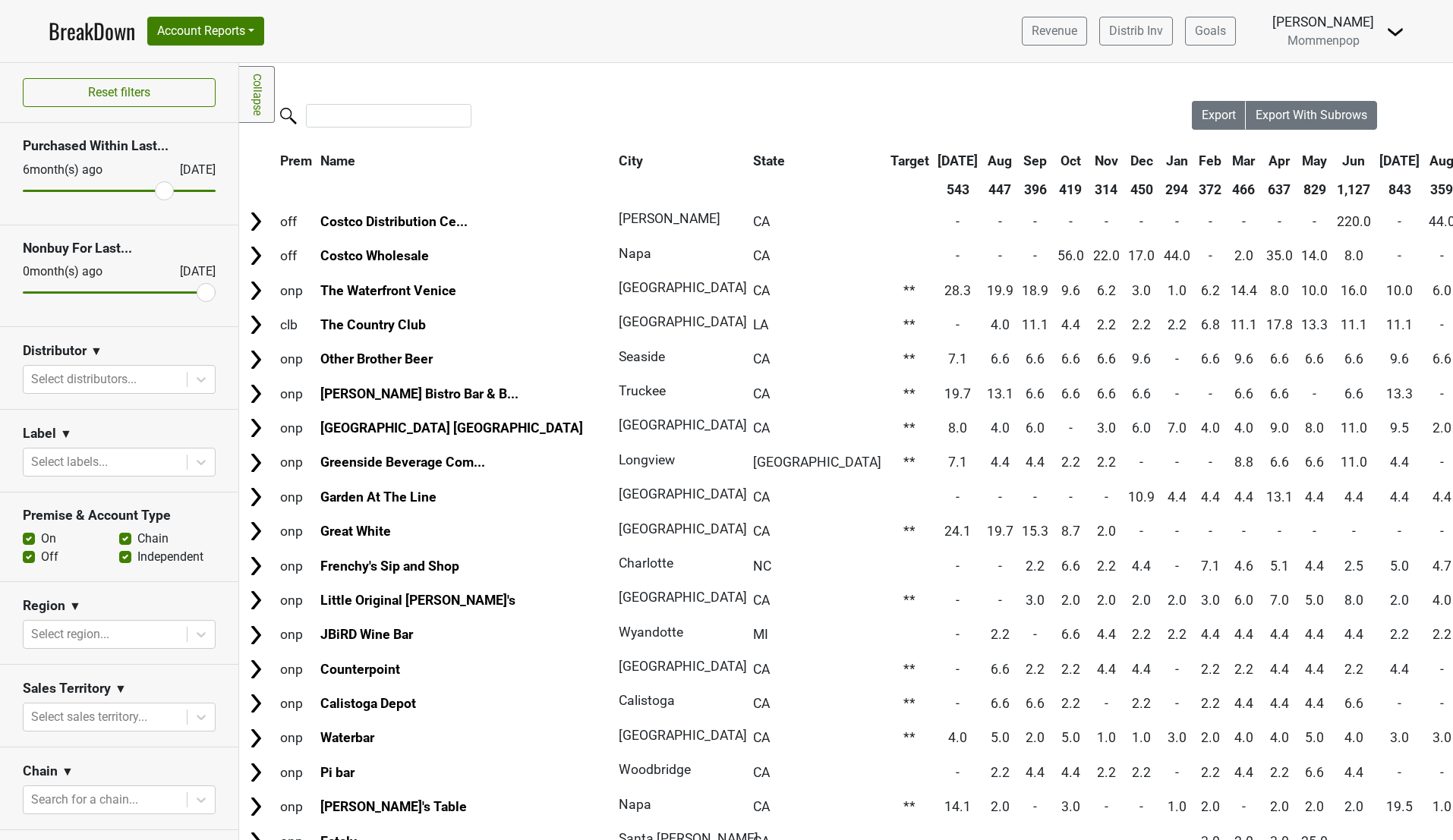
drag, startPoint x: 29, startPoint y: 186, endPoint x: 163, endPoint y: 194, distance: 134.2
click at [163, 192] on input "range" at bounding box center [119, 190] width 193 height 2
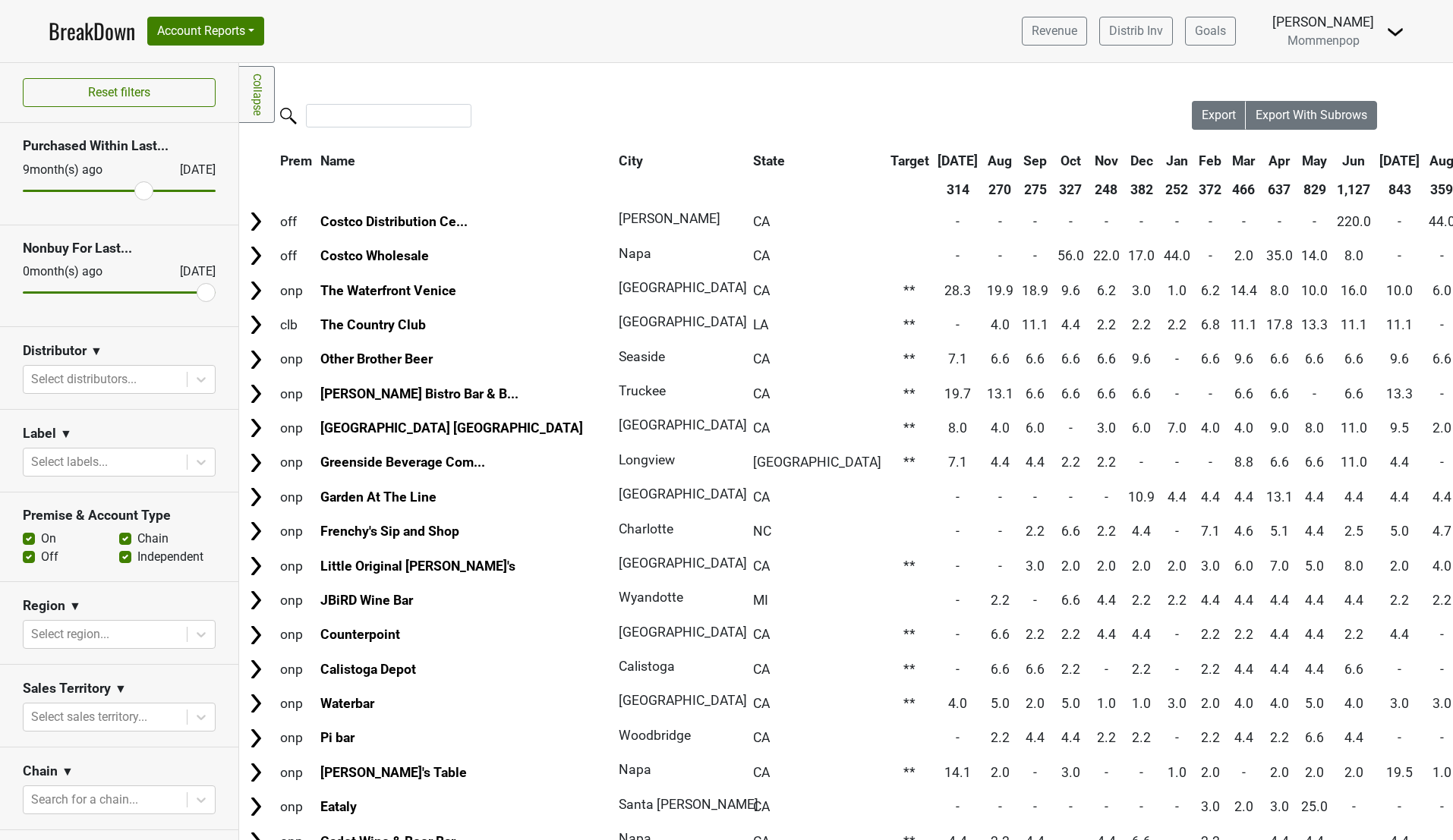
drag, startPoint x: 167, startPoint y: 192, endPoint x: 142, endPoint y: 194, distance: 25.1
type input "9"
click at [142, 192] on input "range" at bounding box center [119, 190] width 193 height 2
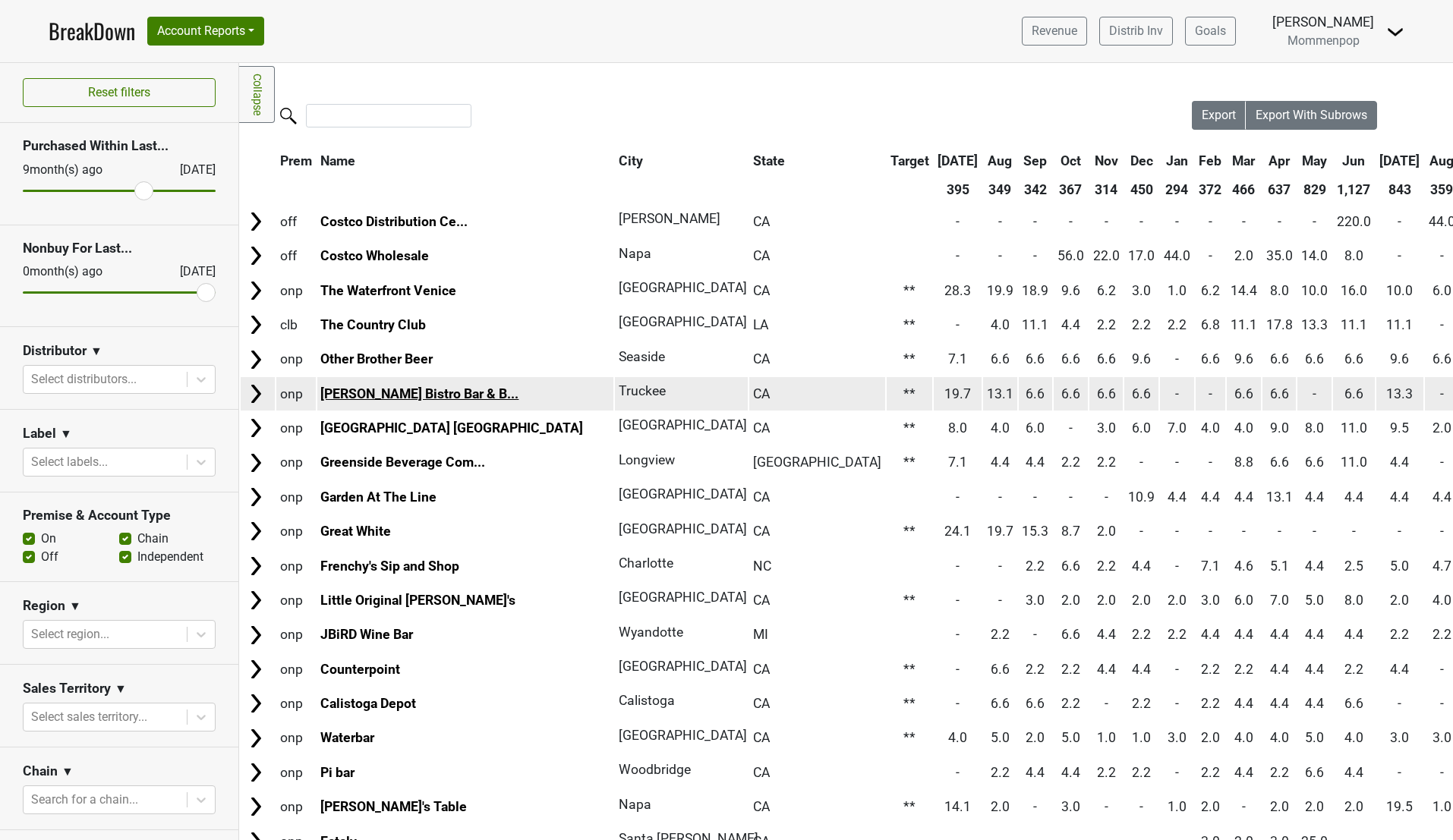
click at [374, 394] on link "Moody's Bistro Bar & B..." at bounding box center [419, 393] width 198 height 16
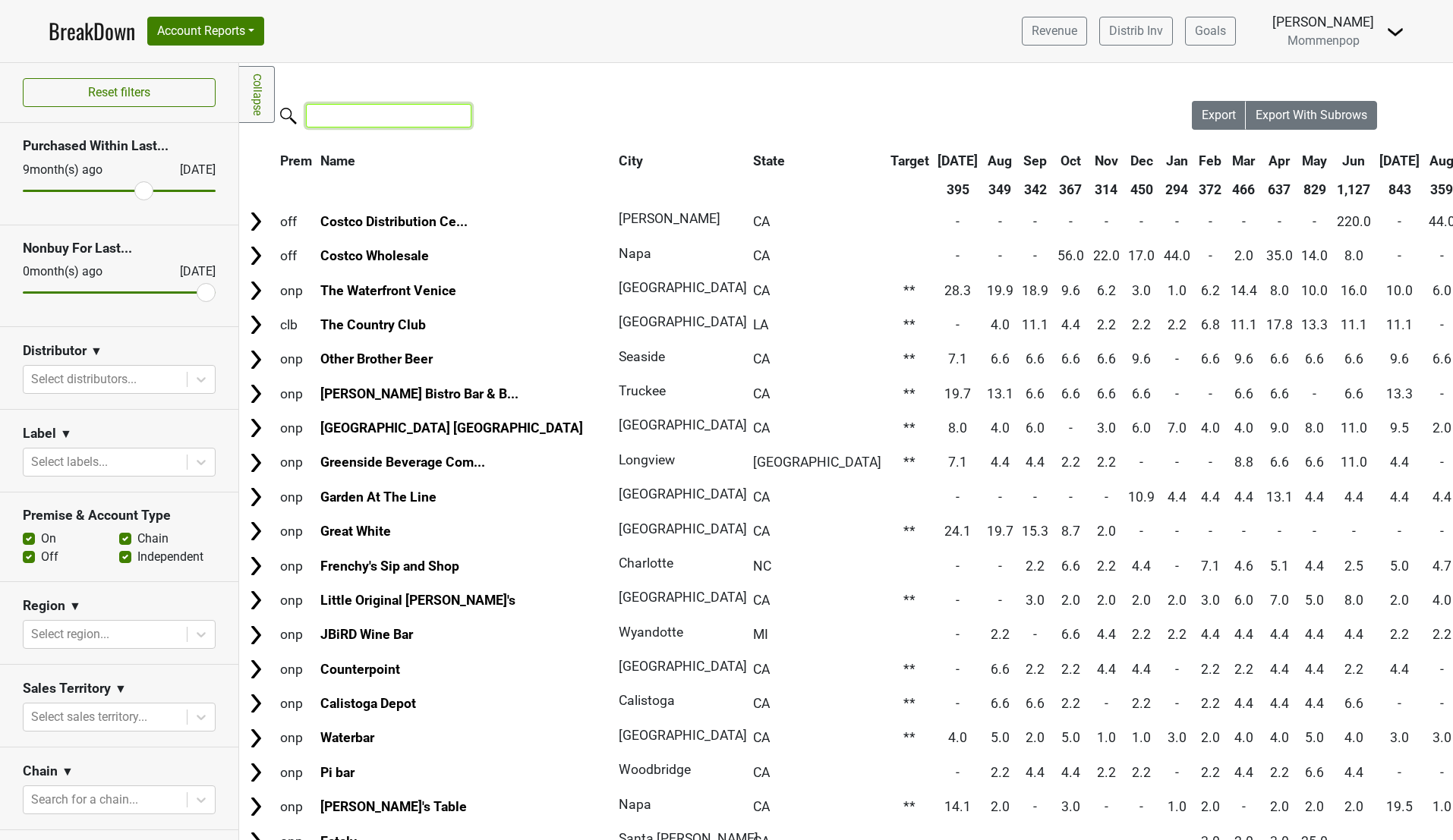
click at [409, 121] on input "search" at bounding box center [388, 116] width 166 height 24
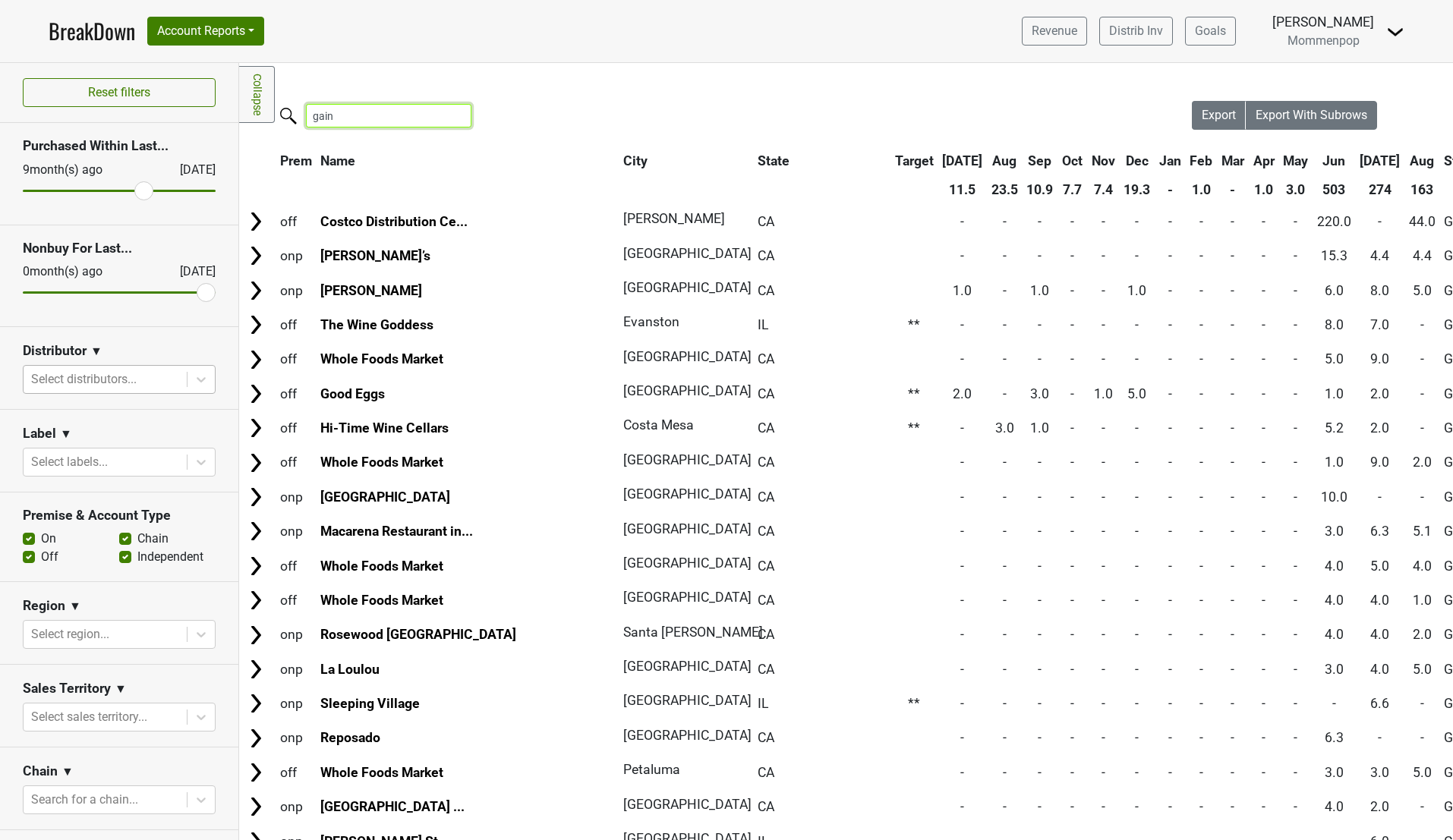
type input "gain"
click at [105, 381] on div at bounding box center [105, 378] width 148 height 21
type input "v"
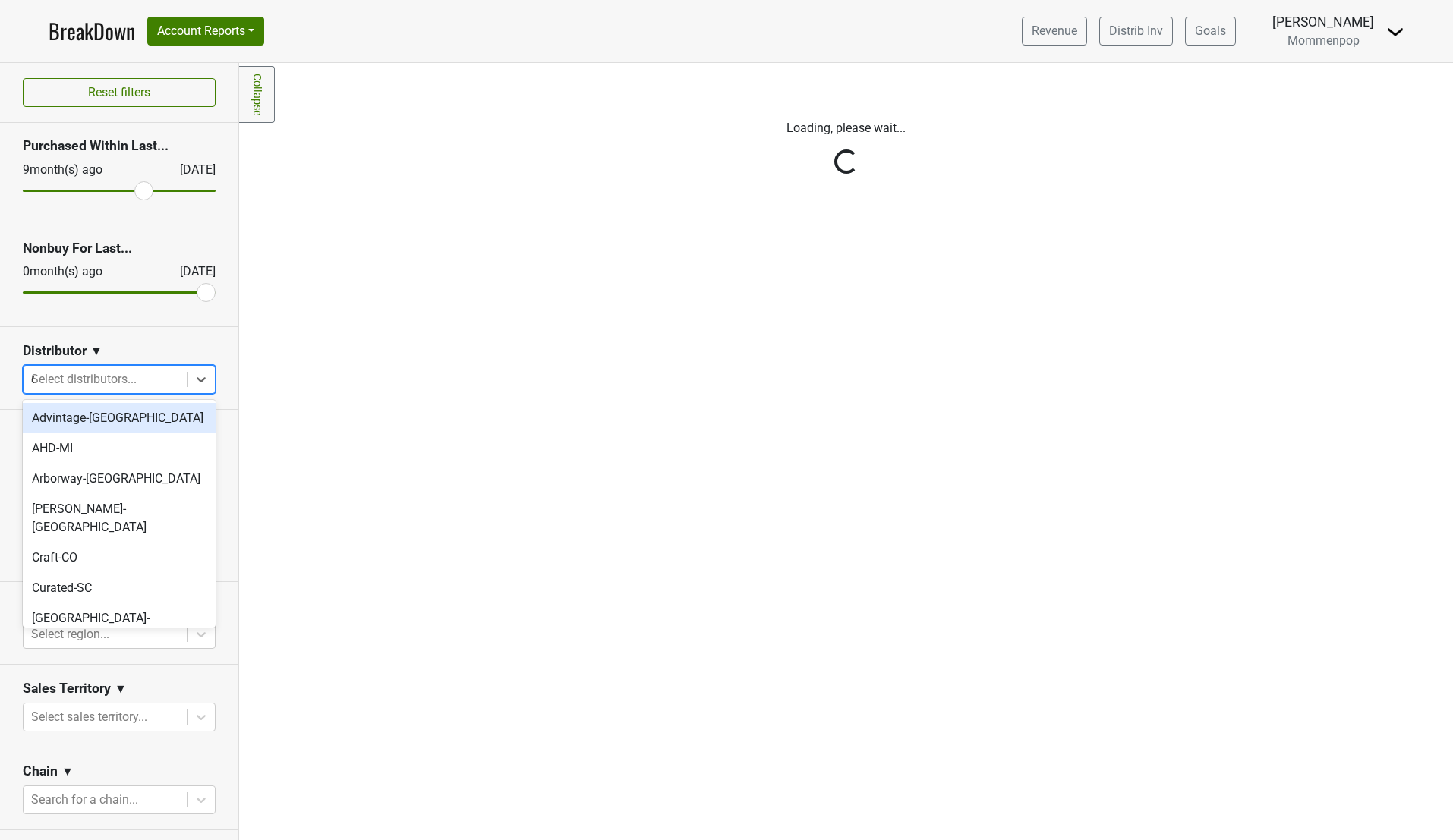
type input "ca"
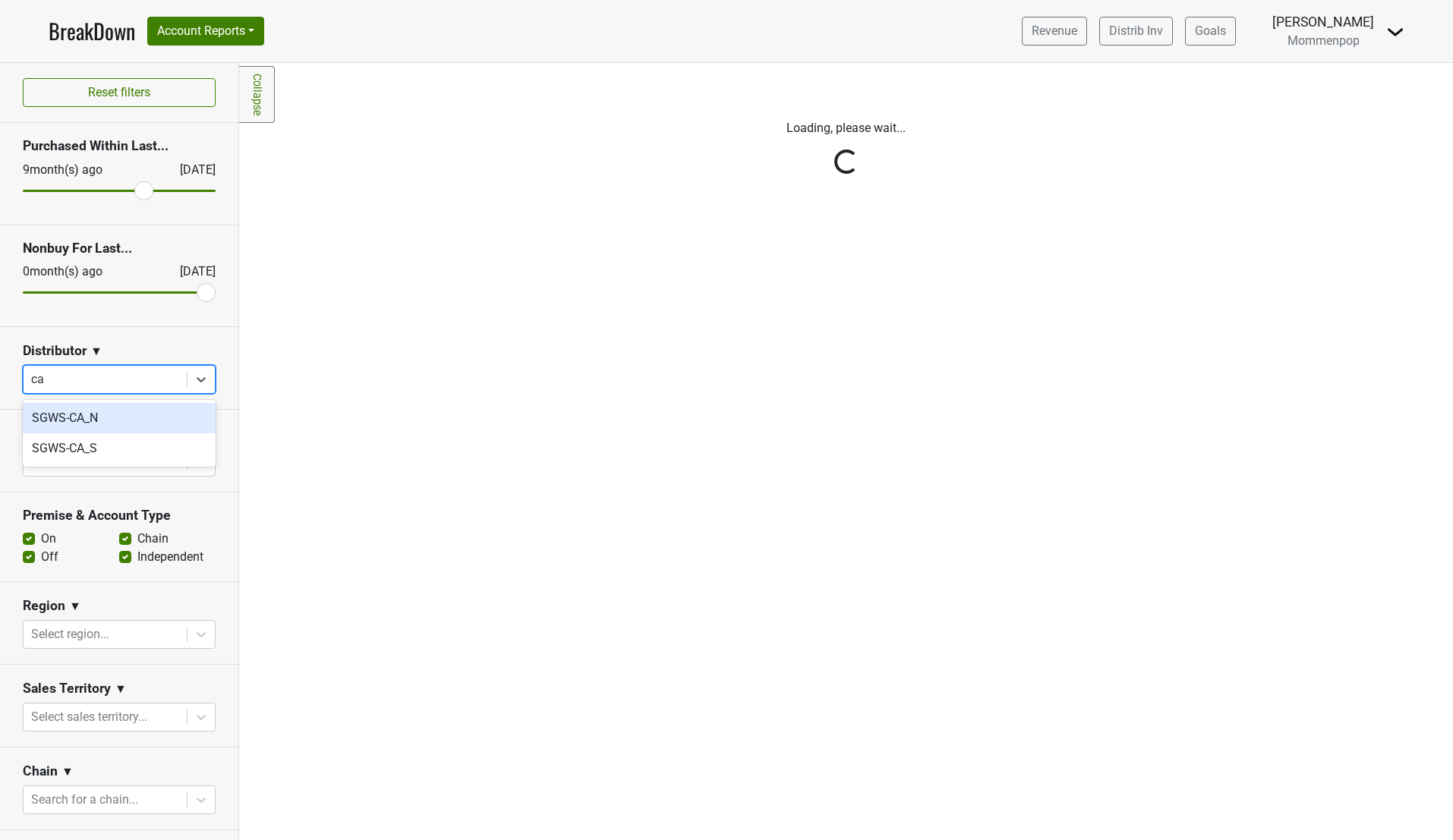
click at [123, 428] on div "SGWS-CA_N" at bounding box center [119, 418] width 193 height 30
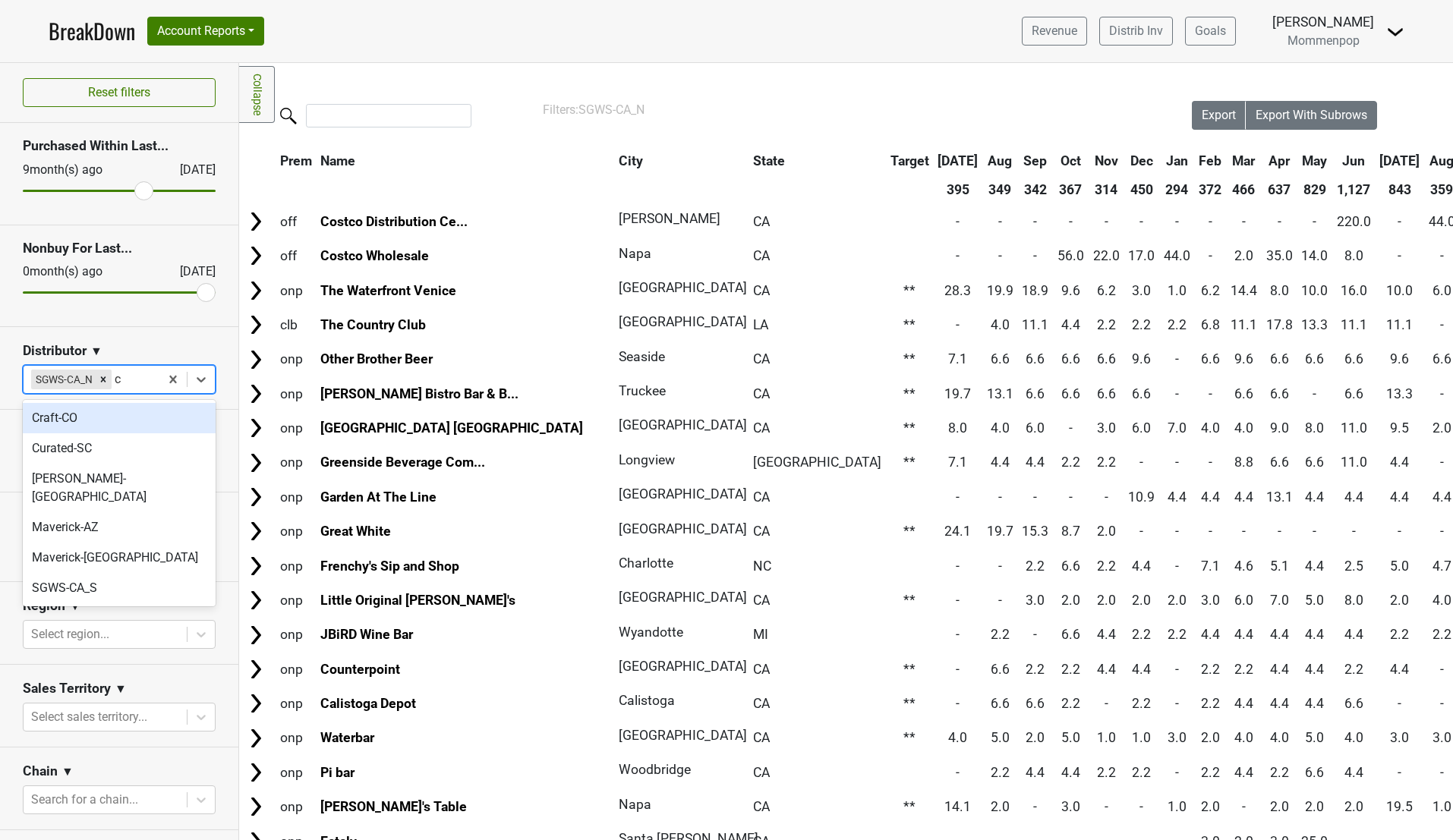
type input "ca"
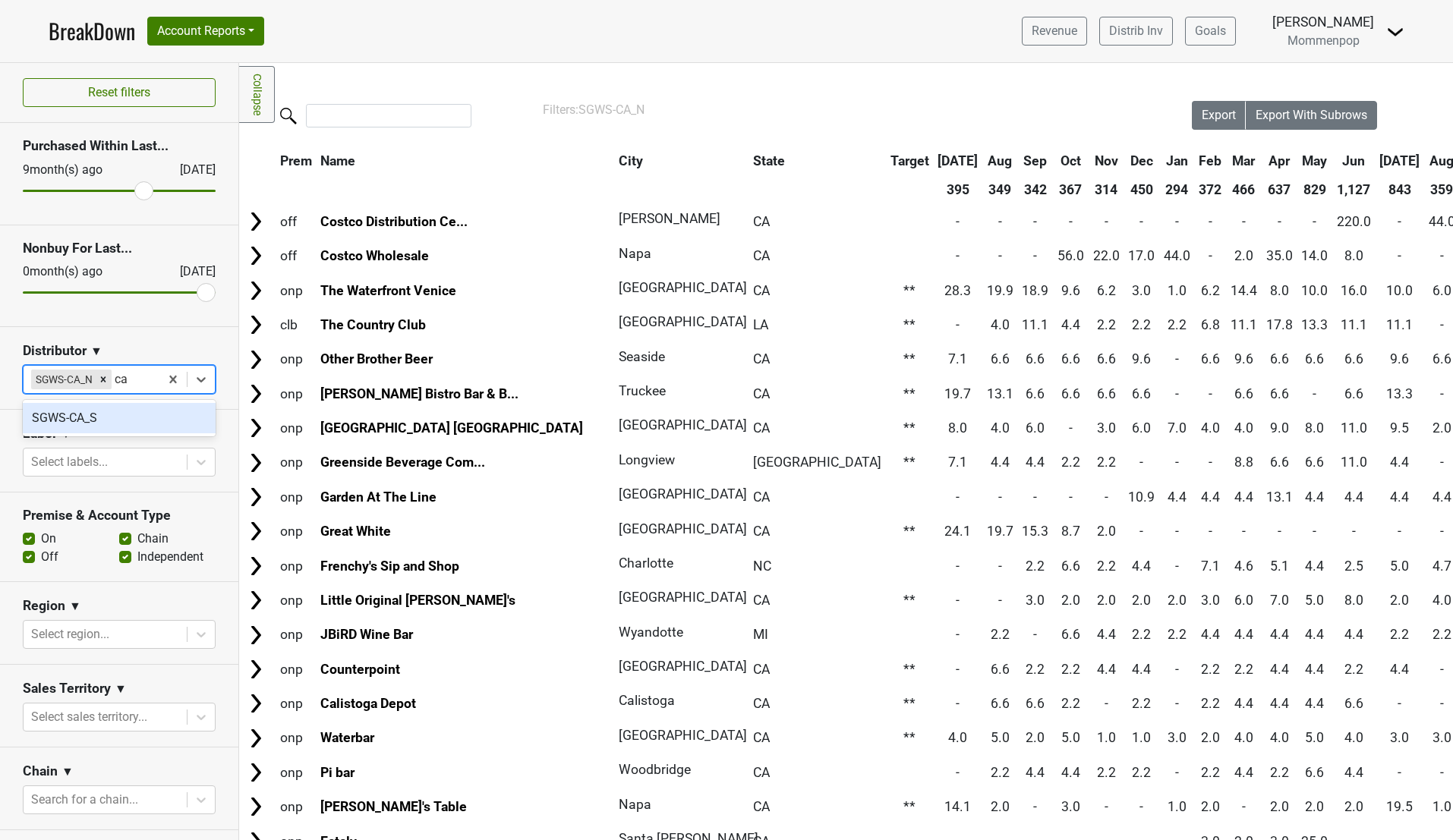
click at [110, 414] on div "SGWS-CA_S" at bounding box center [119, 418] width 193 height 30
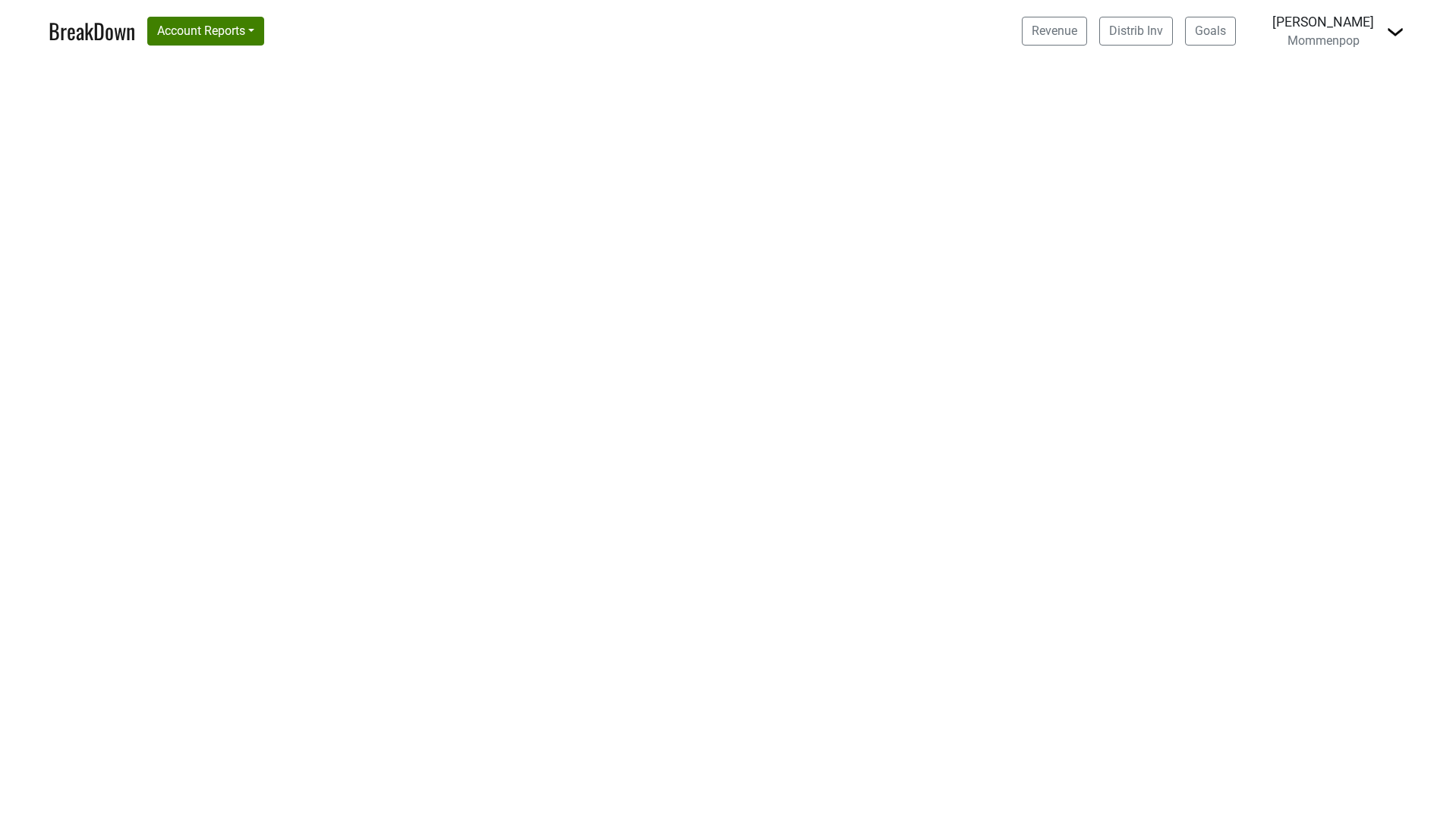
select select "CA"
